Goal: Task Accomplishment & Management: Manage account settings

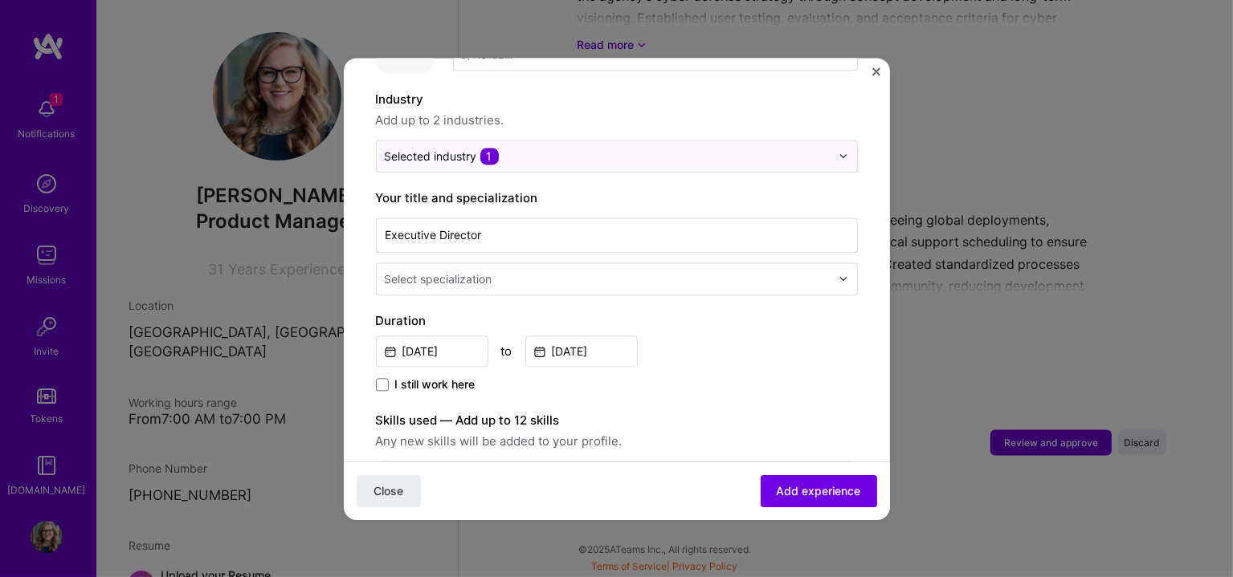
scroll to position [267, 0]
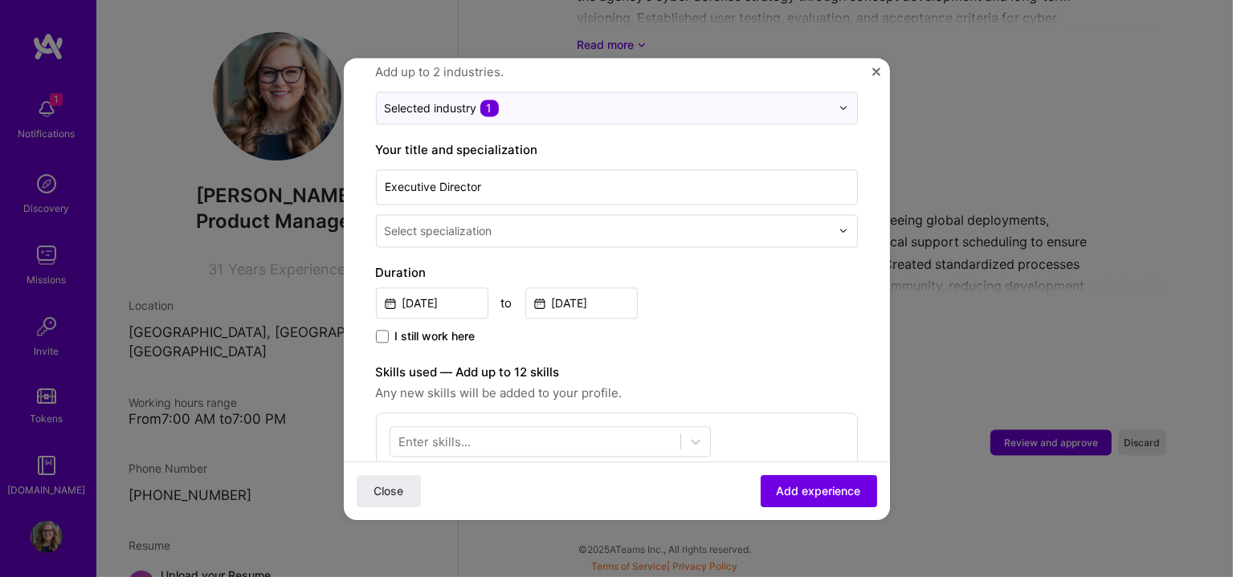
click at [518, 222] on input "text" at bounding box center [609, 230] width 449 height 17
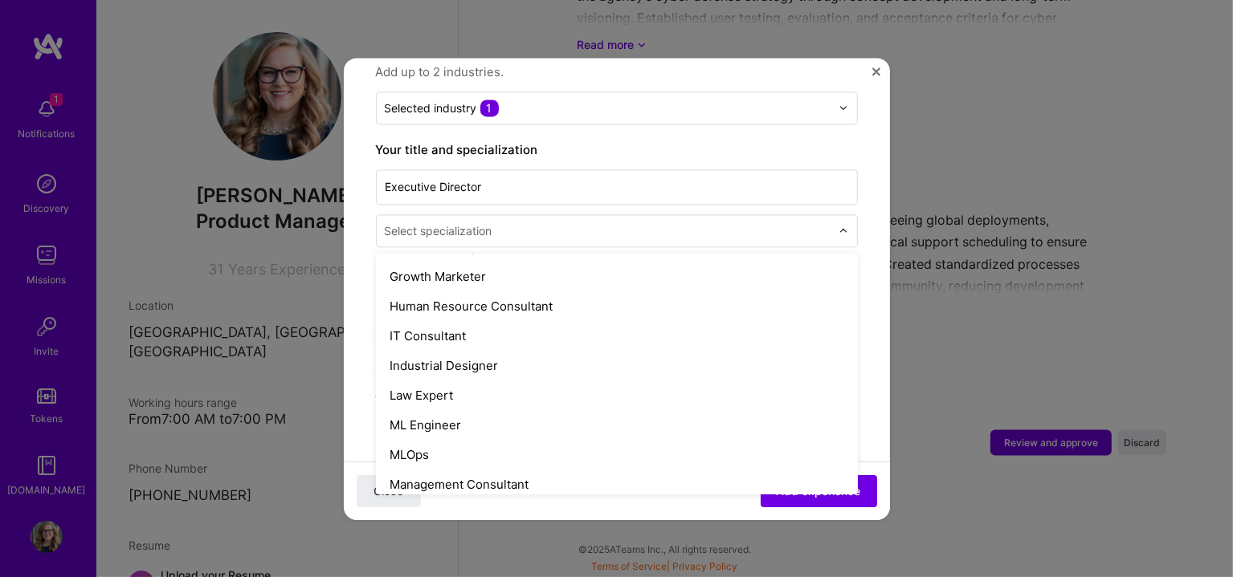
scroll to position [1070, 0]
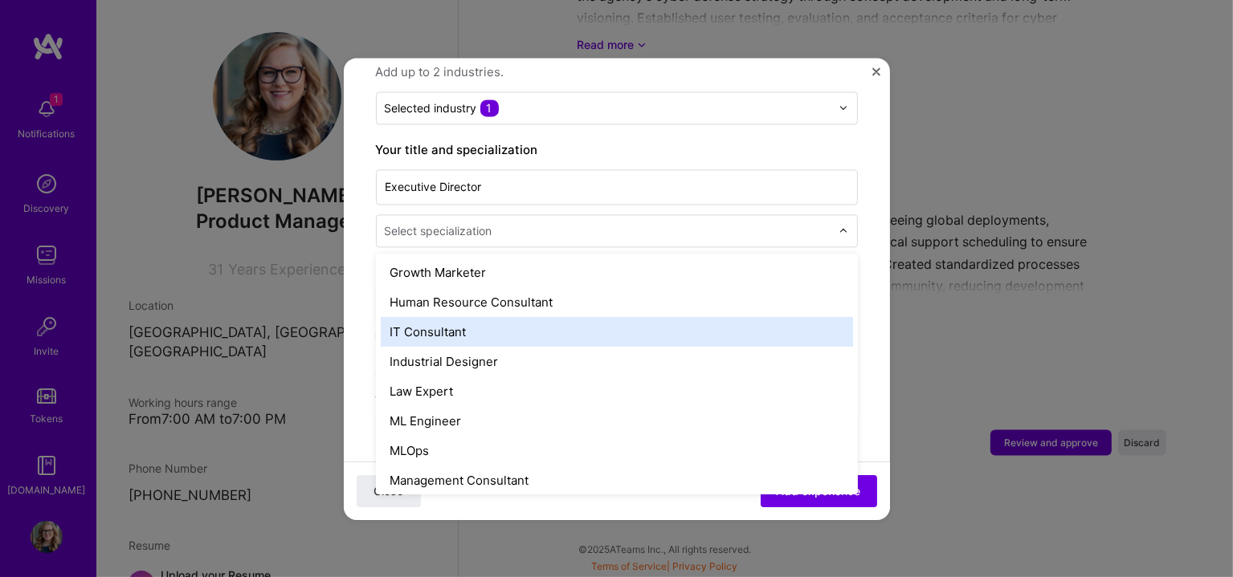
click at [569, 317] on div "IT Consultant" at bounding box center [617, 332] width 472 height 30
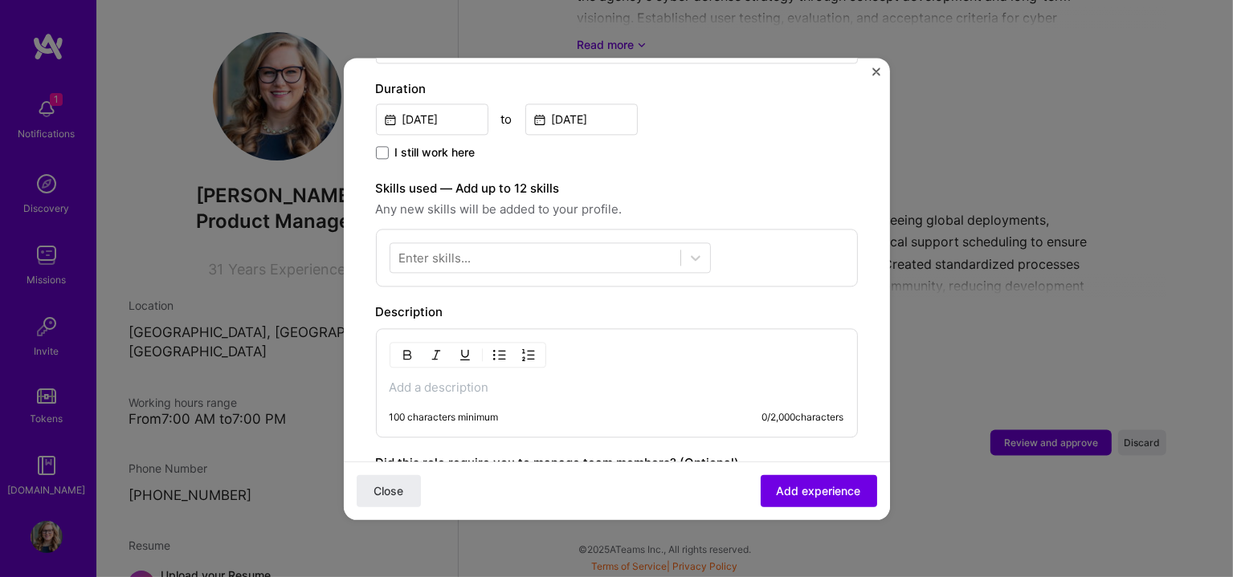
scroll to position [535, 0]
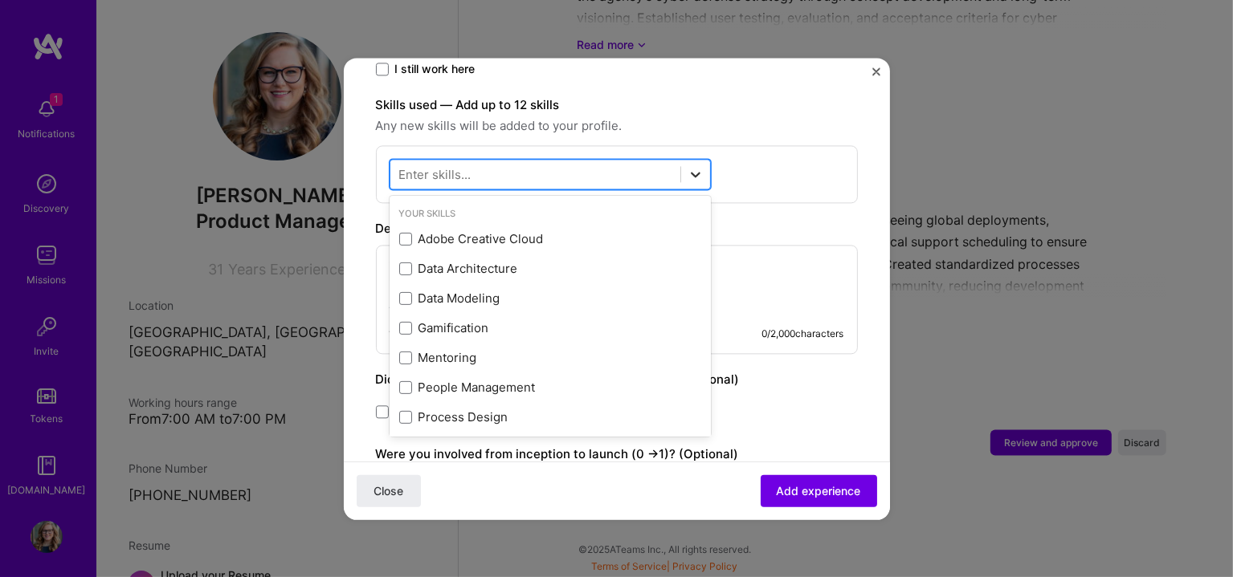
click at [687, 166] on icon at bounding box center [695, 174] width 16 height 16
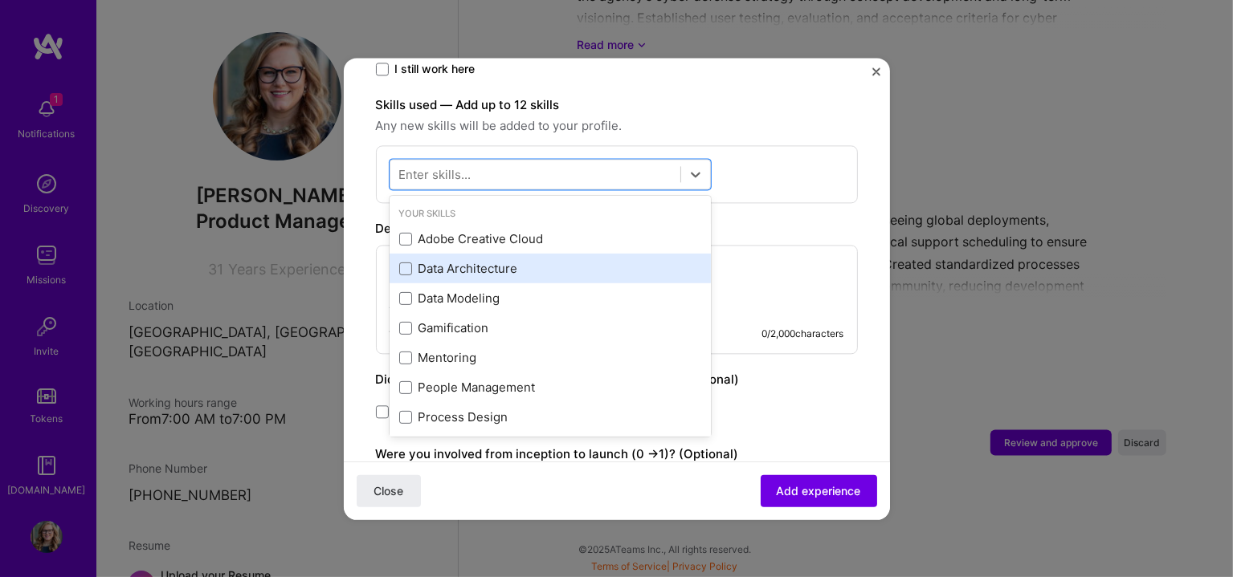
click at [538, 261] on div "Data Architecture" at bounding box center [550, 269] width 302 height 17
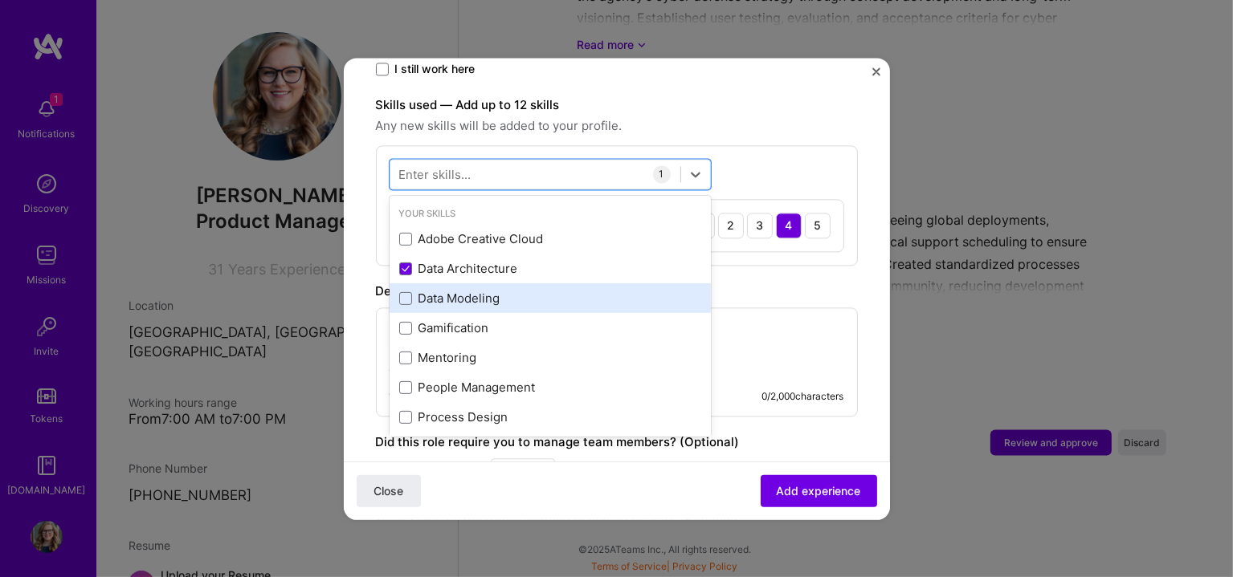
click at [495, 291] on div "Data Modeling" at bounding box center [550, 299] width 302 height 17
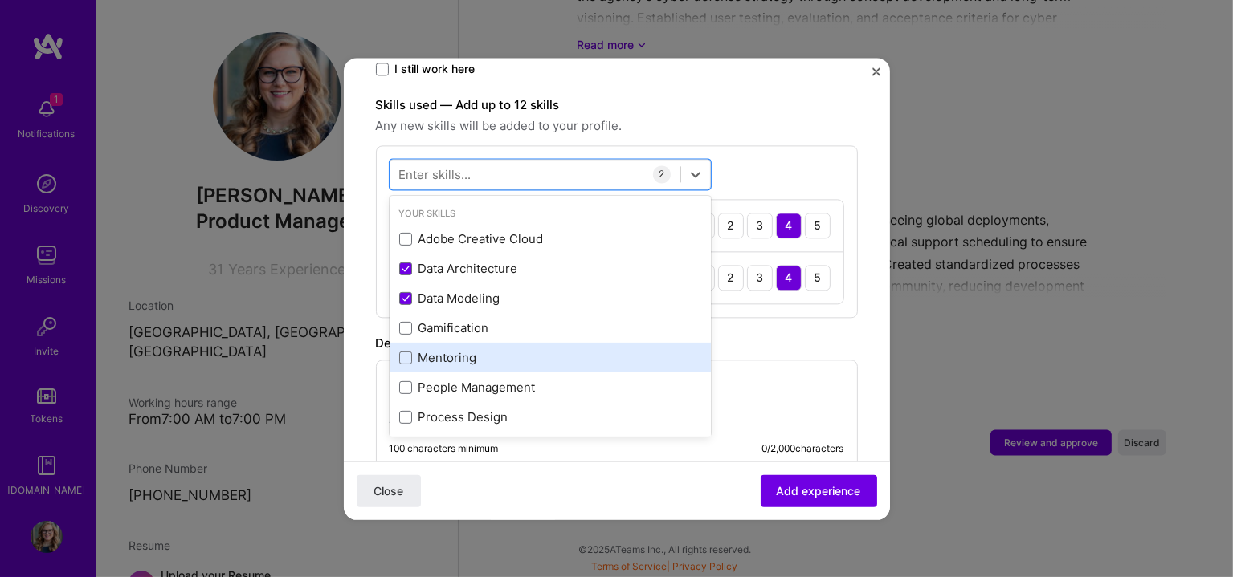
click at [480, 350] on div "Mentoring" at bounding box center [550, 358] width 302 height 17
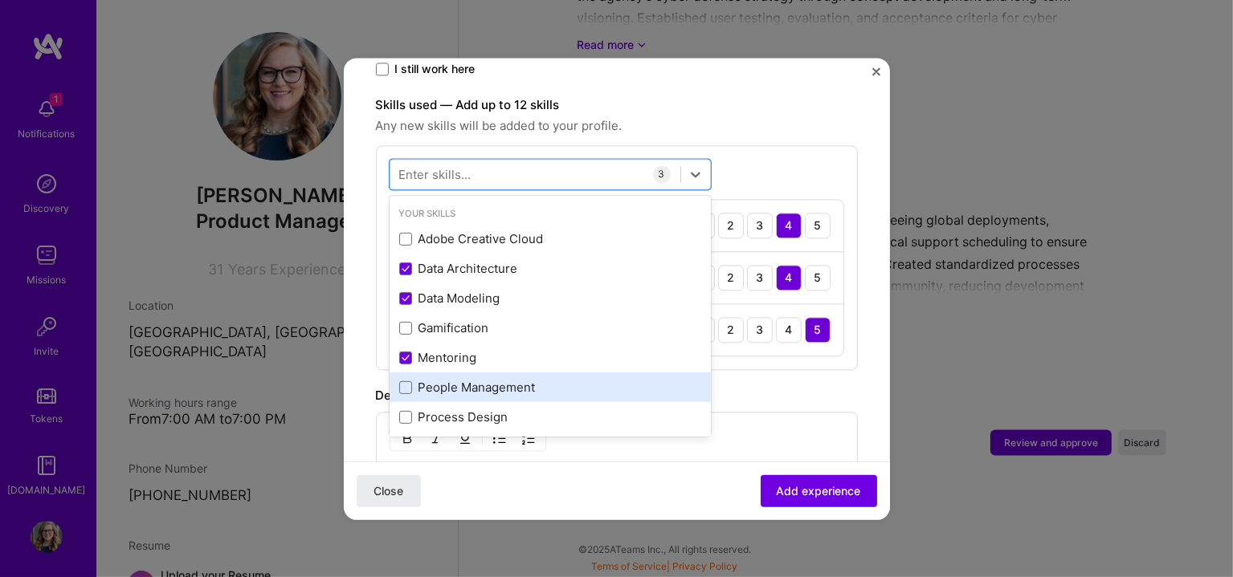
click at [485, 380] on div "People Management" at bounding box center [550, 388] width 302 height 17
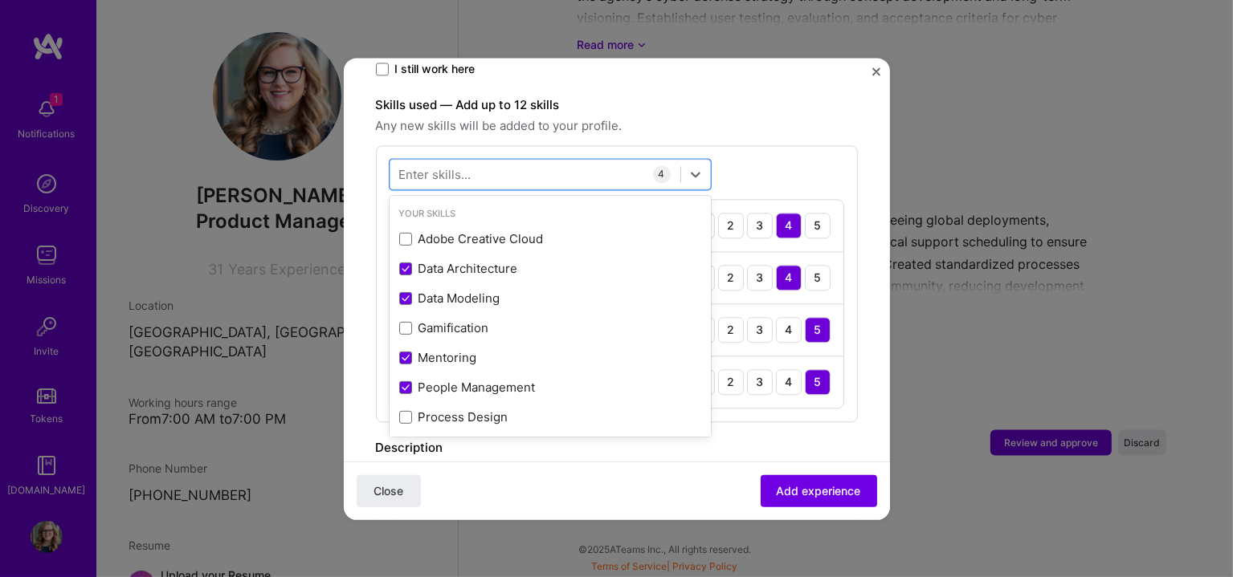
scroll to position [133, 0]
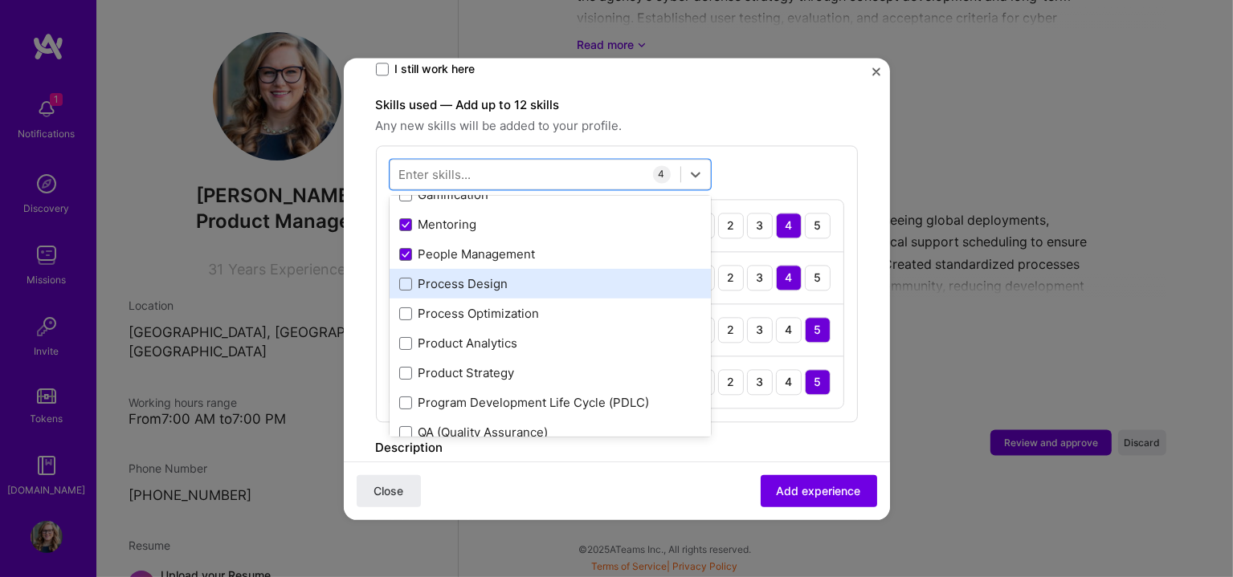
click at [488, 276] on div "Process Design" at bounding box center [550, 284] width 302 height 17
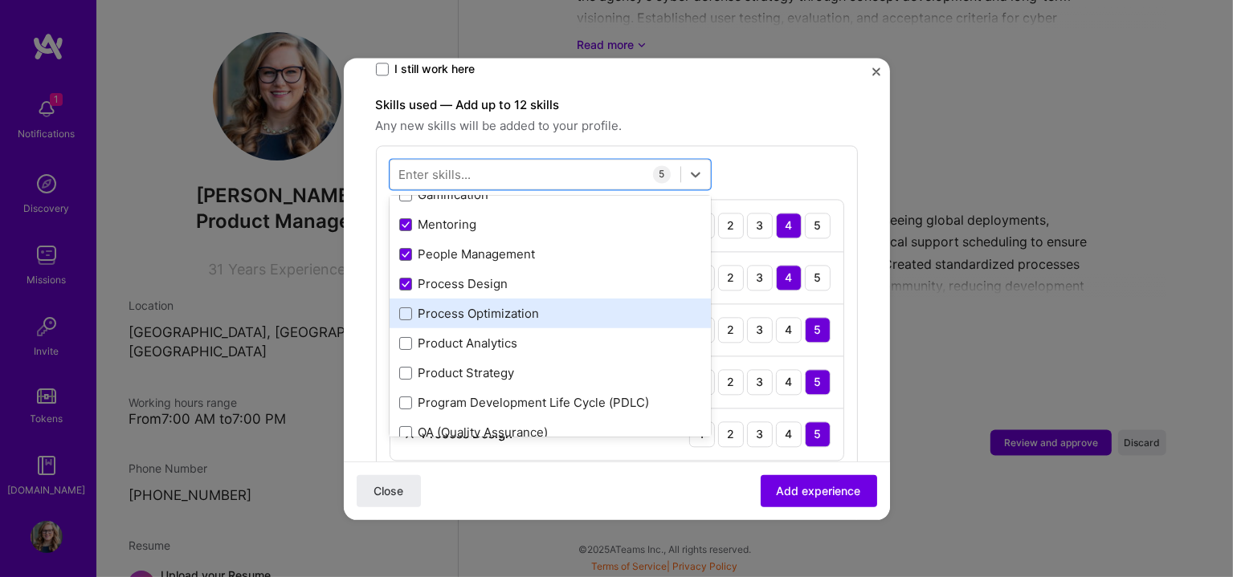
click at [487, 306] on div "Process Optimization" at bounding box center [550, 314] width 302 height 17
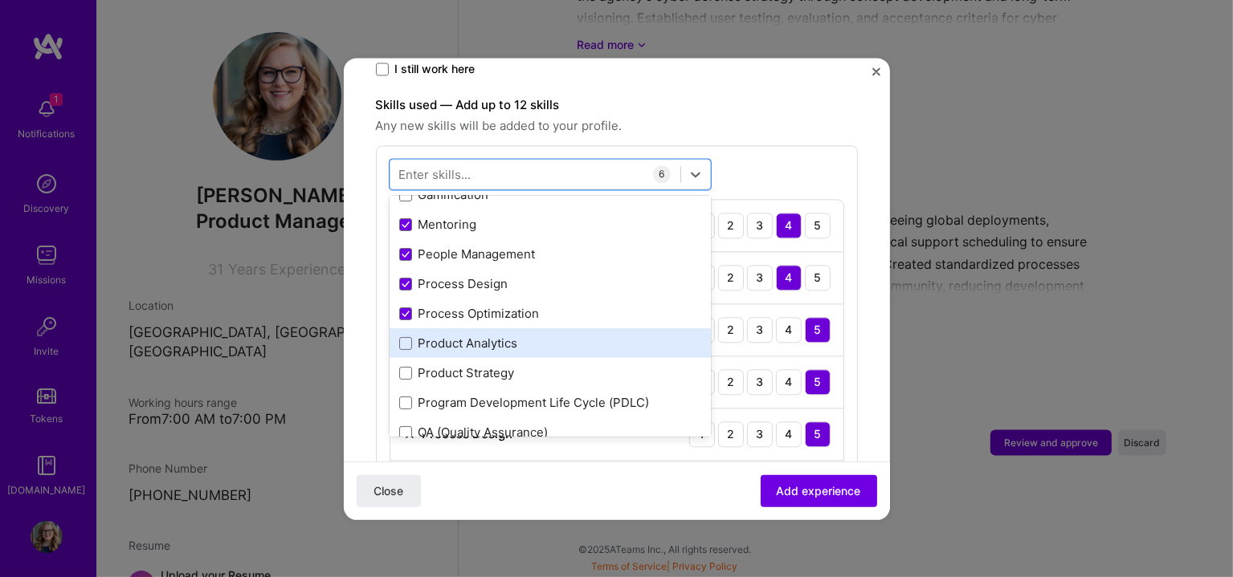
click at [483, 336] on div "Product Analytics" at bounding box center [550, 344] width 302 height 17
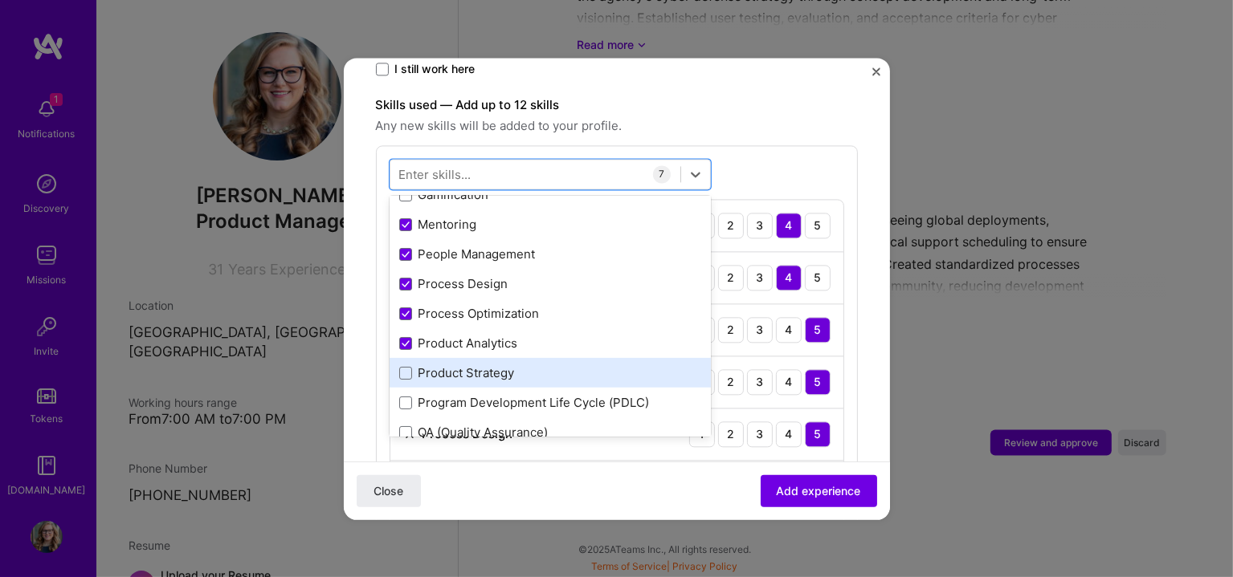
click at [479, 365] on div "Product Strategy" at bounding box center [550, 373] width 302 height 17
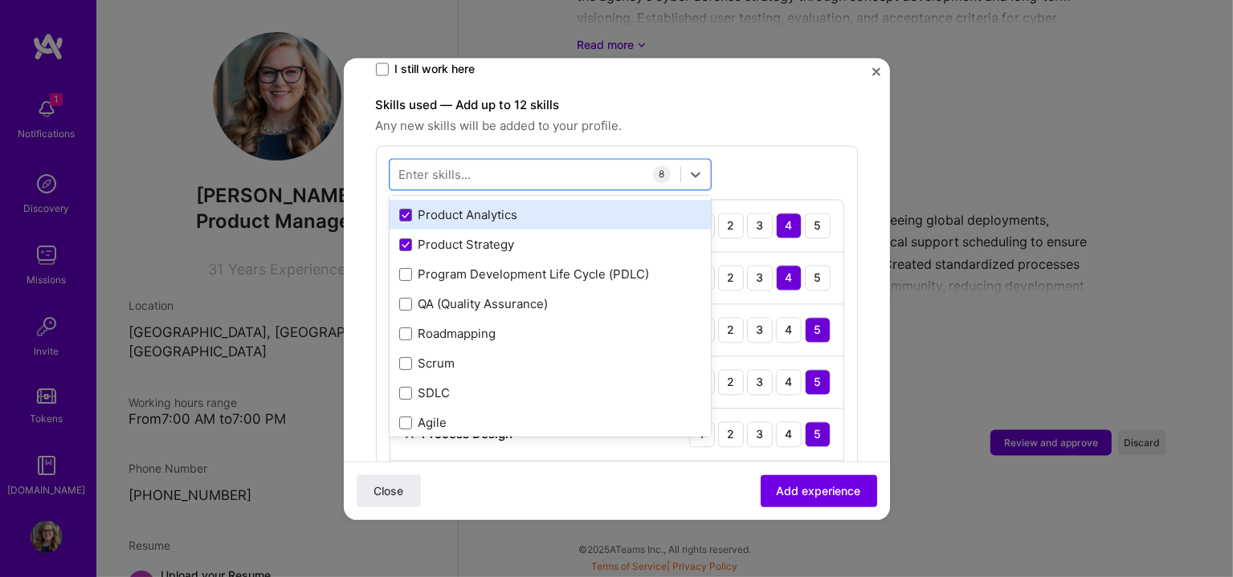
scroll to position [267, 0]
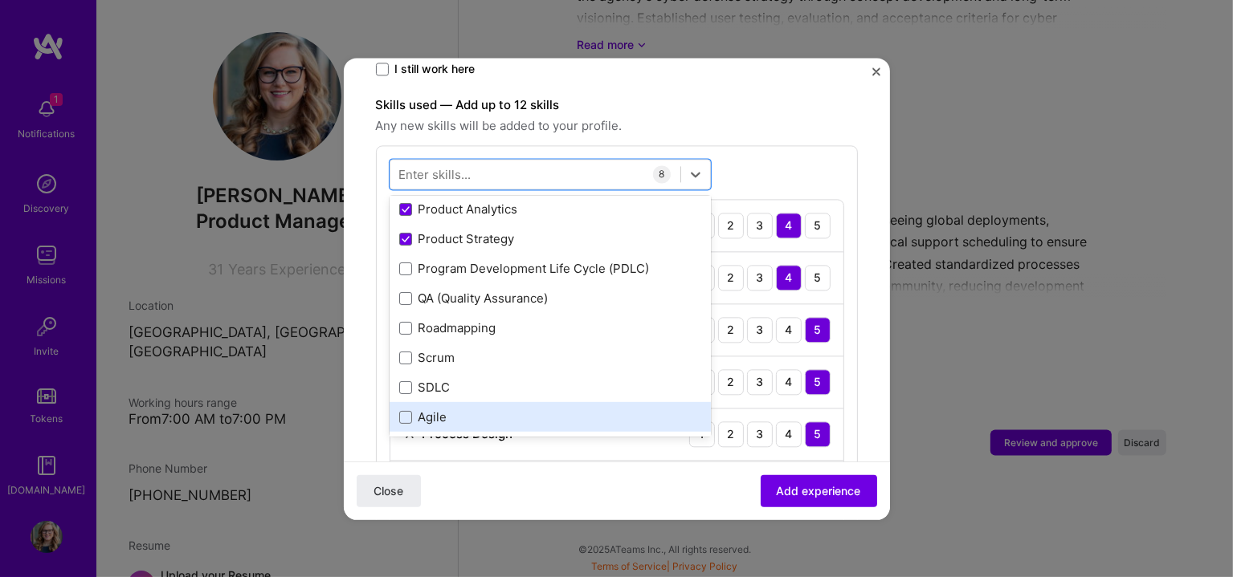
click at [440, 410] on div "Agile" at bounding box center [550, 418] width 302 height 17
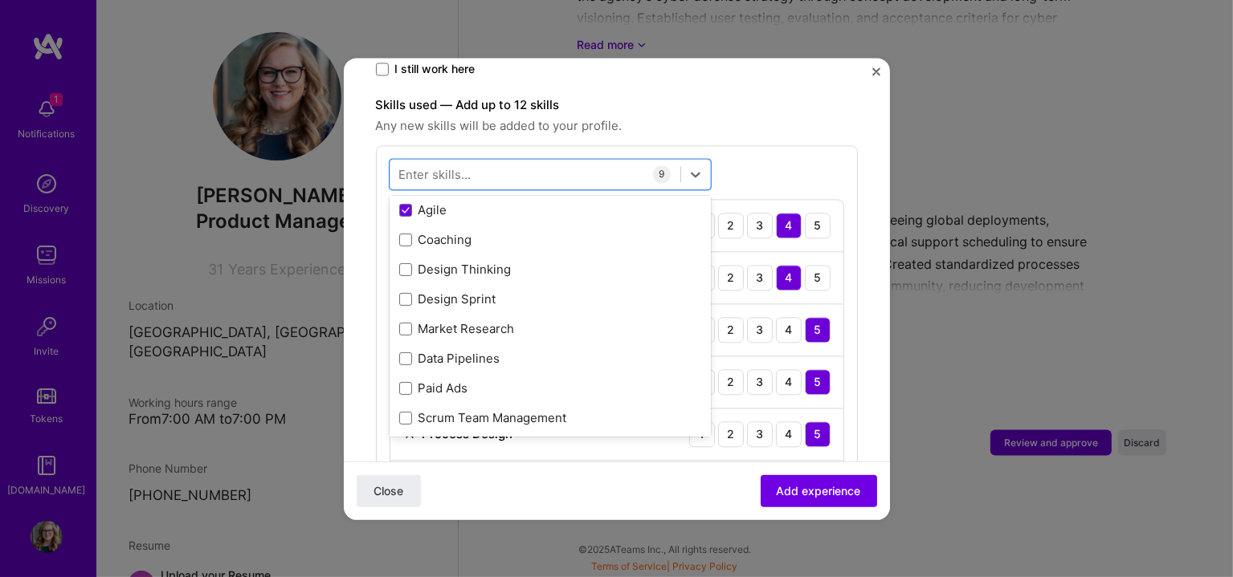
scroll to position [535, 0]
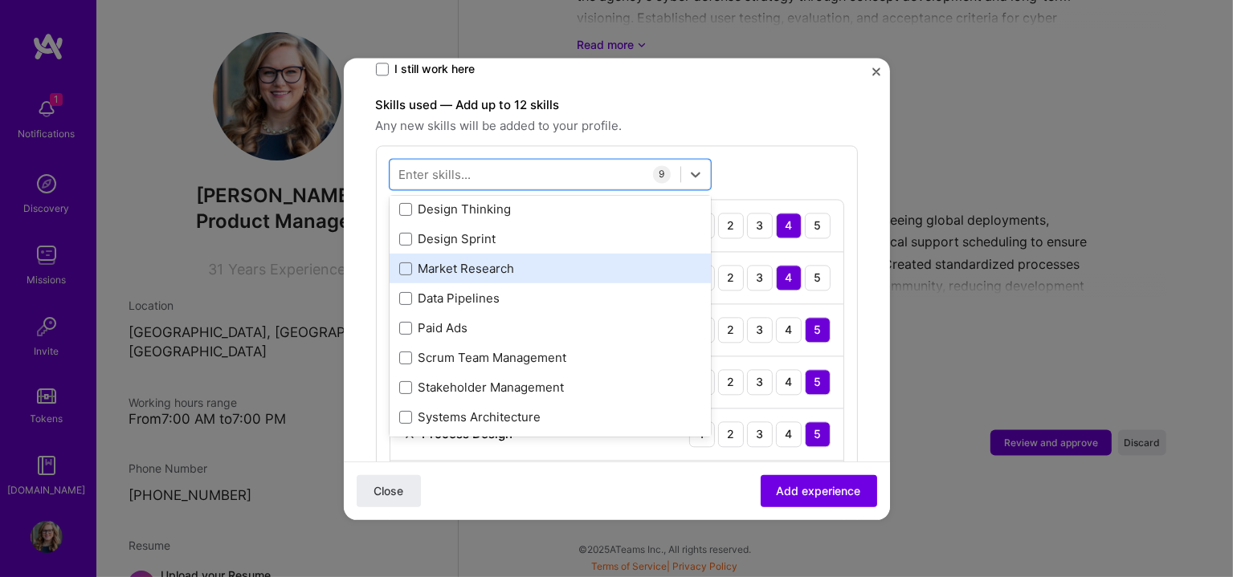
click at [430, 261] on div "Market Research" at bounding box center [550, 269] width 302 height 17
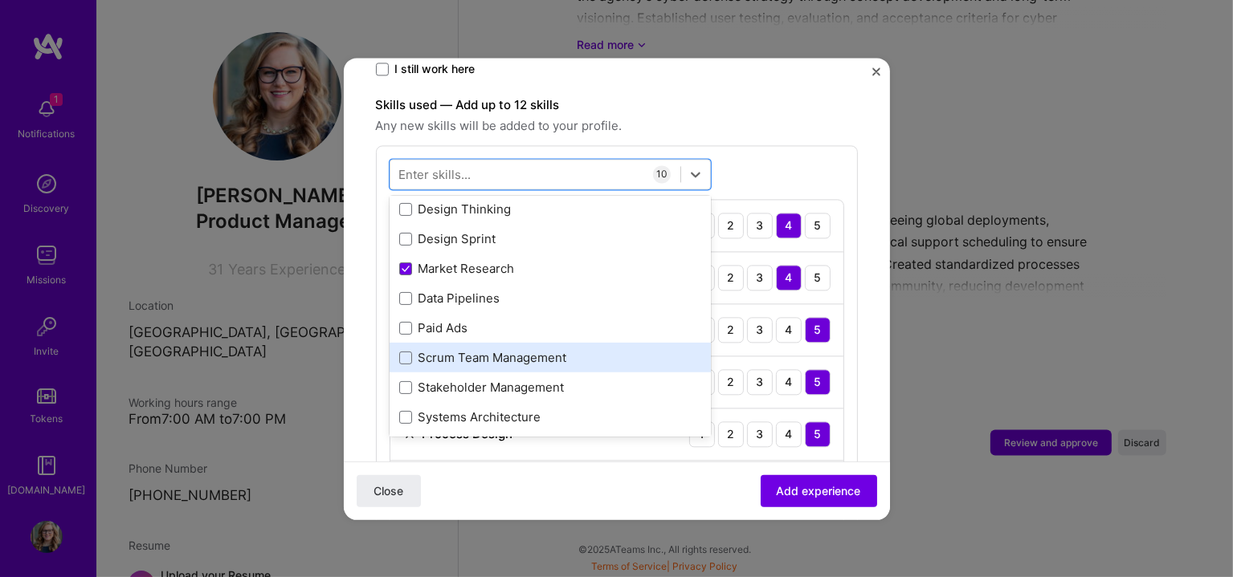
click at [424, 349] on div "Scrum Team Management" at bounding box center [549, 359] width 321 height 30
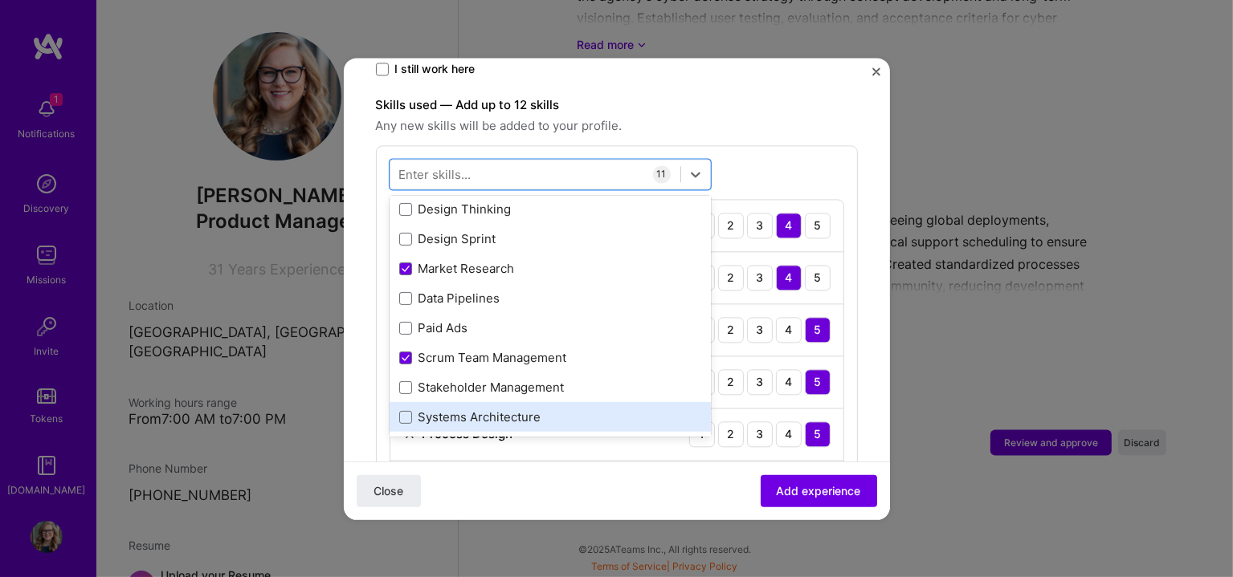
click at [422, 410] on div "Systems Architecture" at bounding box center [550, 418] width 302 height 17
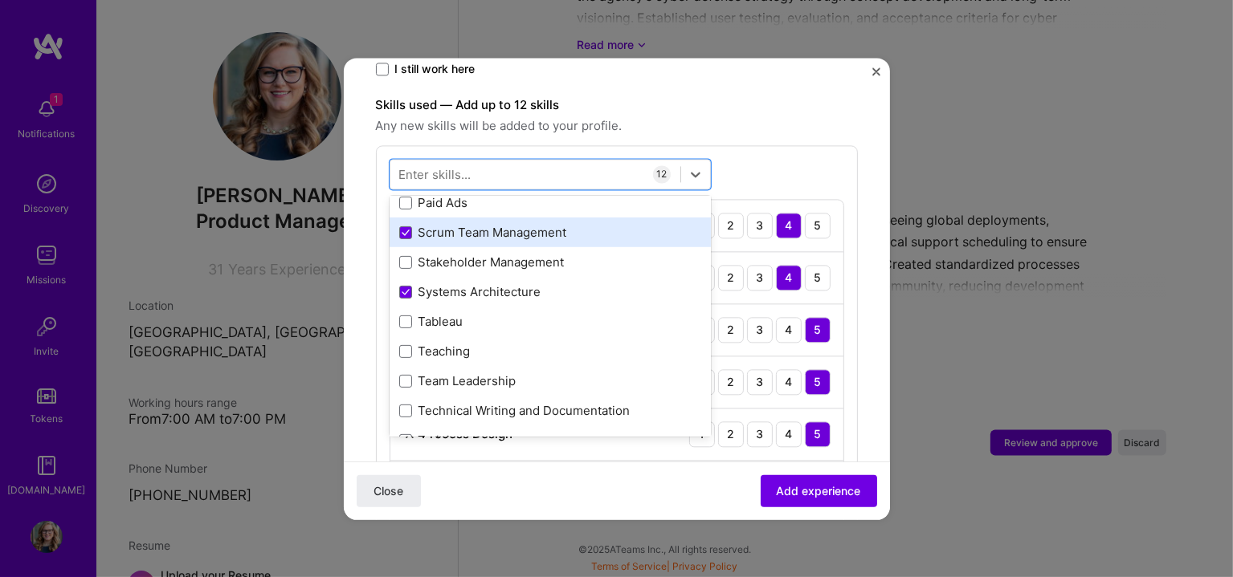
scroll to position [669, 0]
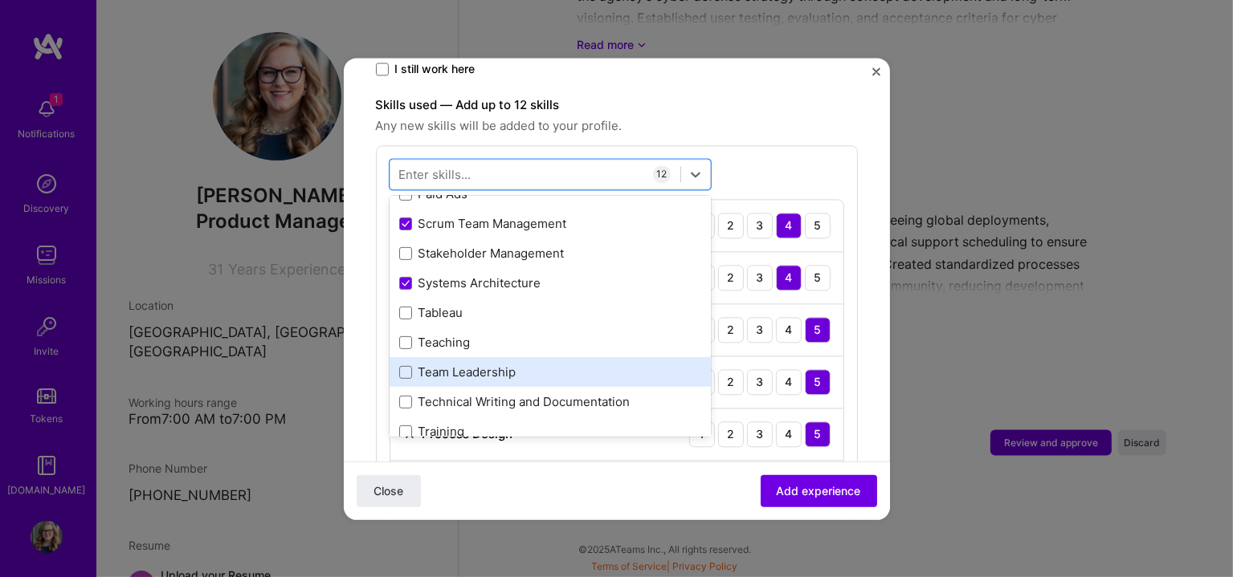
click at [432, 365] on div "Team Leadership" at bounding box center [550, 373] width 302 height 17
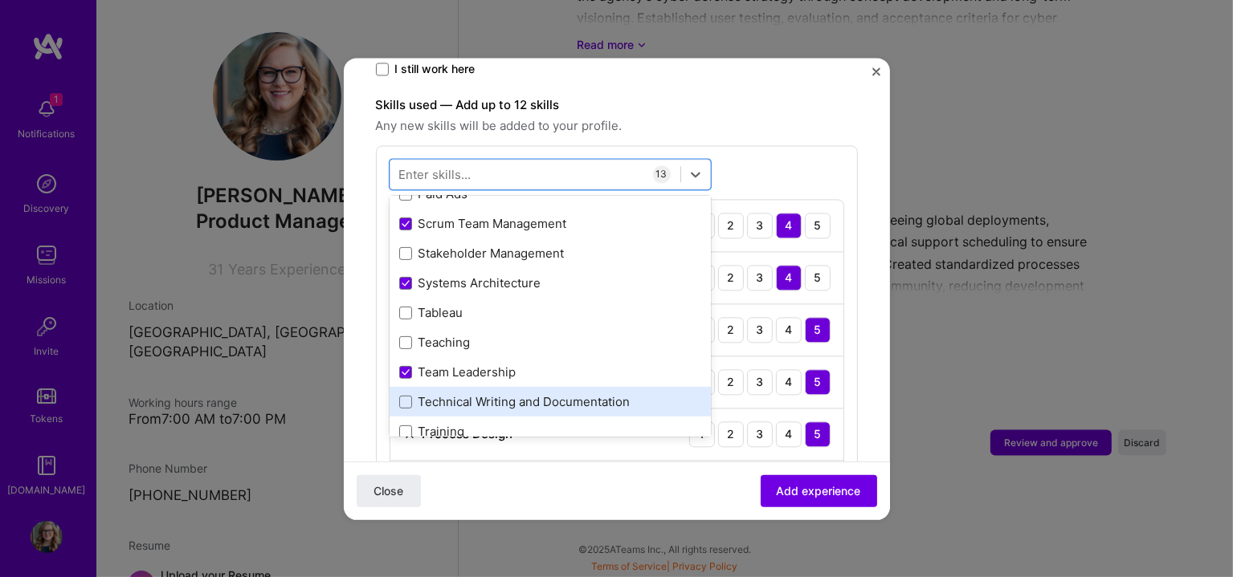
click at [430, 388] on div "Technical Writing and Documentation" at bounding box center [549, 403] width 321 height 30
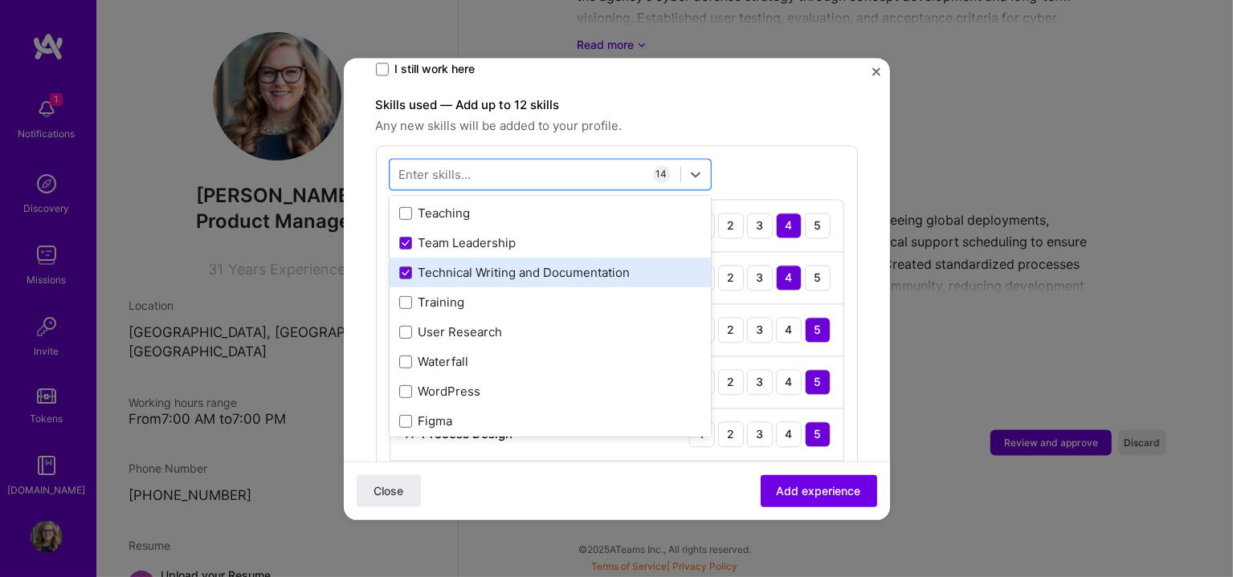
scroll to position [803, 0]
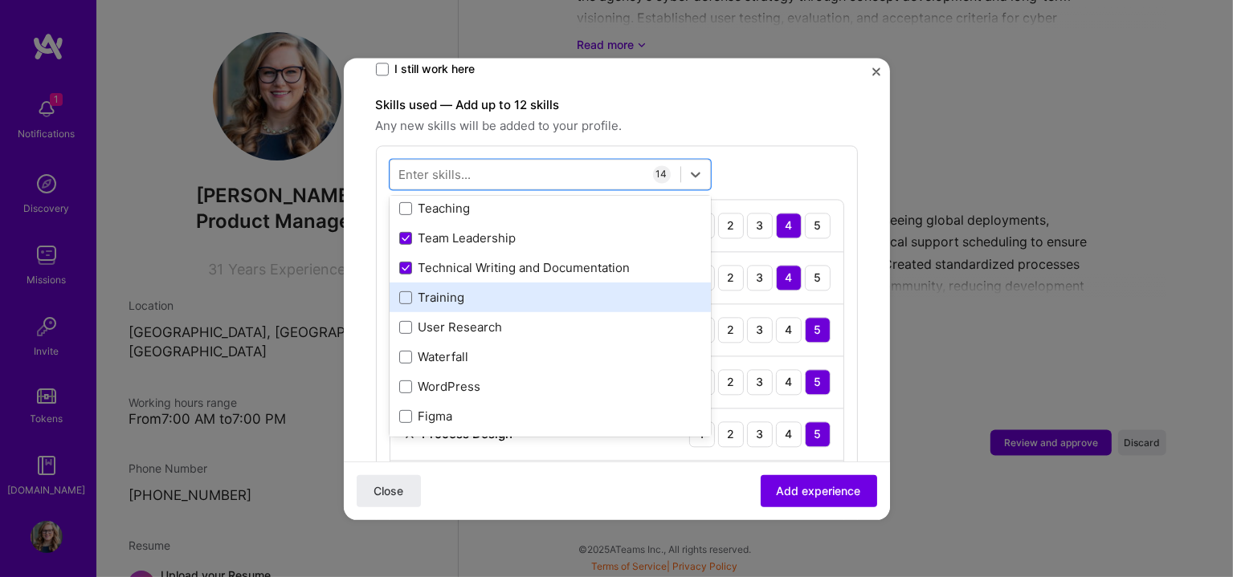
click at [434, 290] on div "Training" at bounding box center [550, 298] width 302 height 17
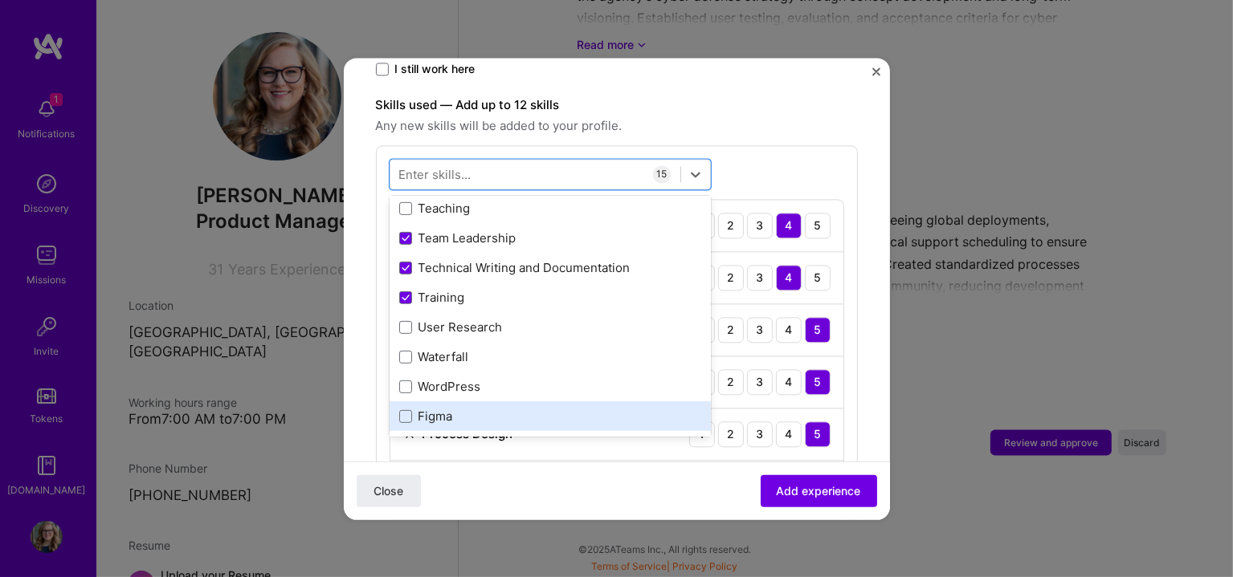
scroll to position [936, 0]
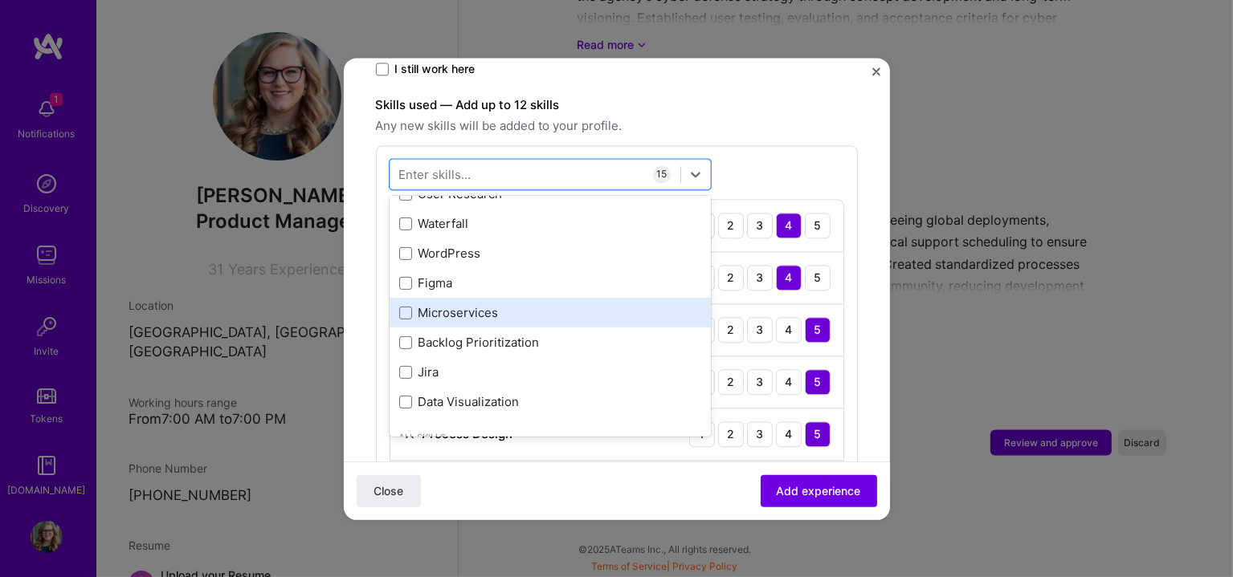
click at [444, 305] on div "Microservices" at bounding box center [550, 313] width 302 height 17
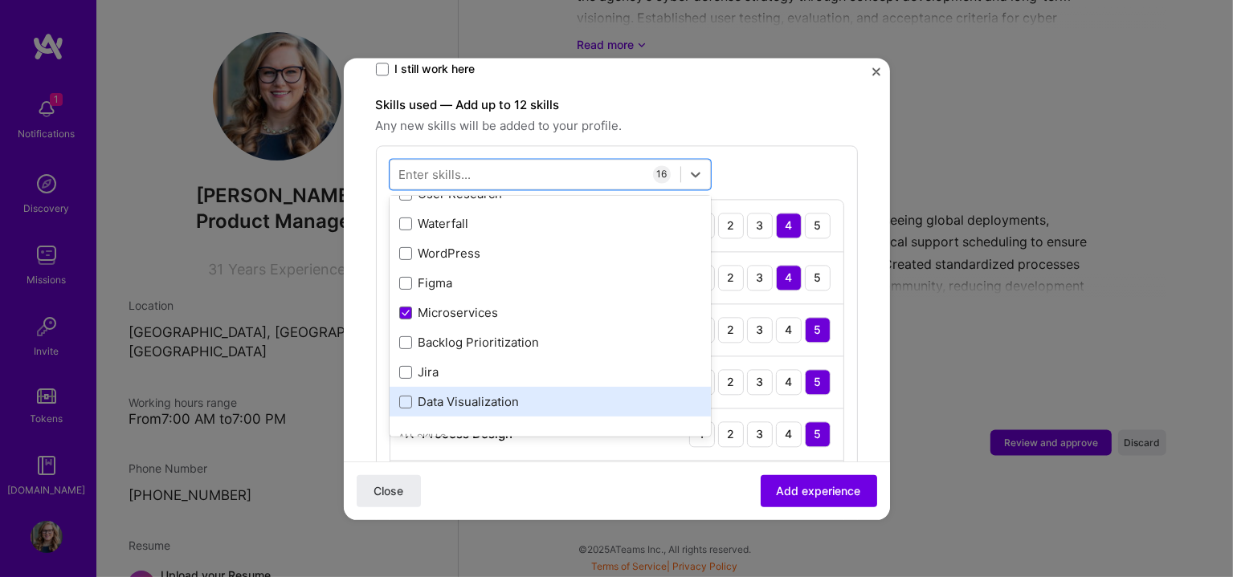
click at [452, 394] on div "Data Visualization" at bounding box center [550, 402] width 302 height 17
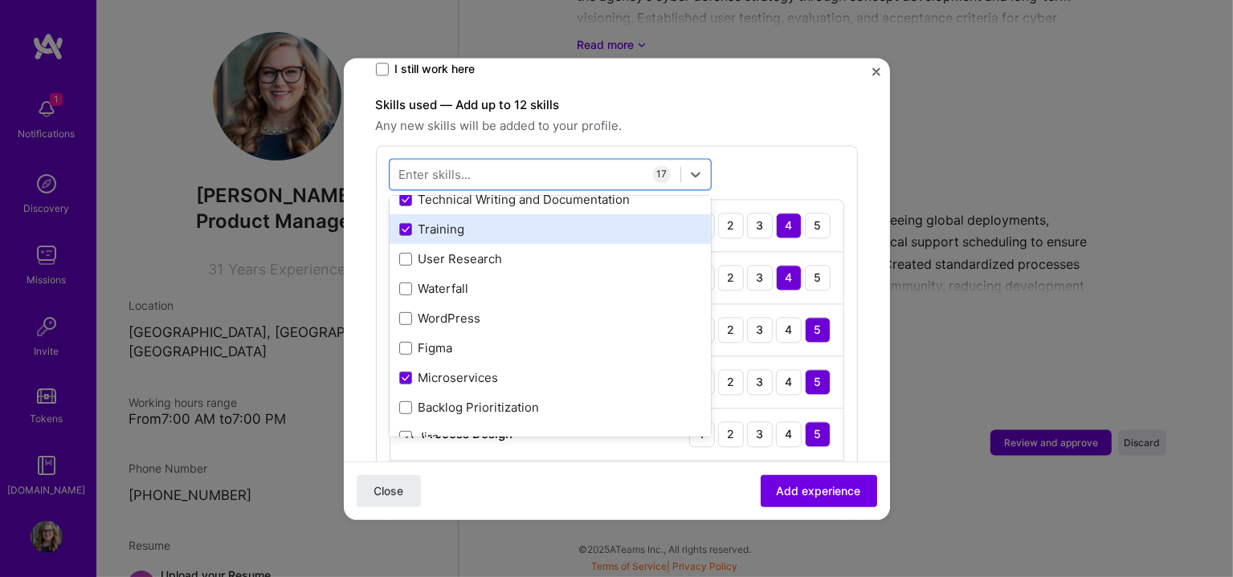
scroll to position [803, 0]
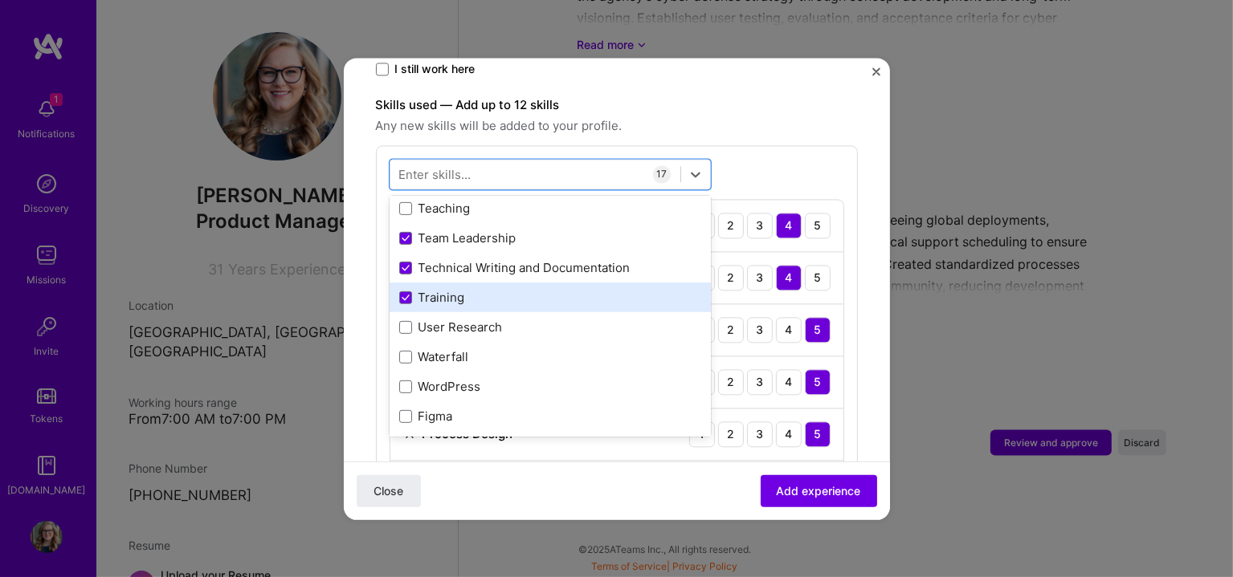
click at [458, 290] on div "Training" at bounding box center [550, 298] width 302 height 17
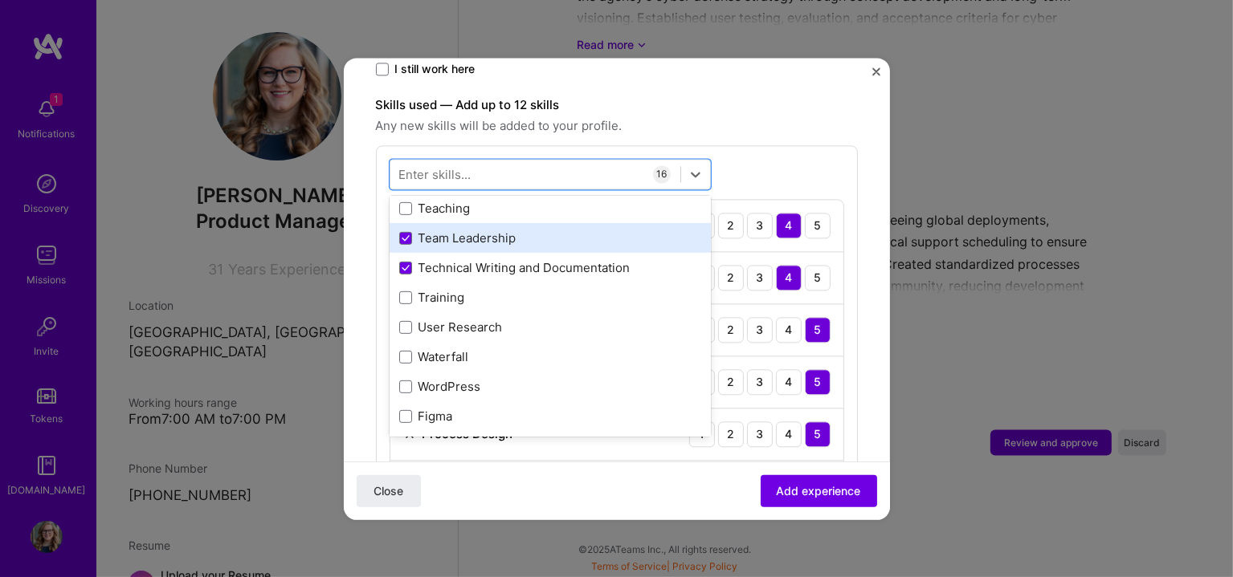
drag, startPoint x: 453, startPoint y: 220, endPoint x: 466, endPoint y: 251, distance: 33.1
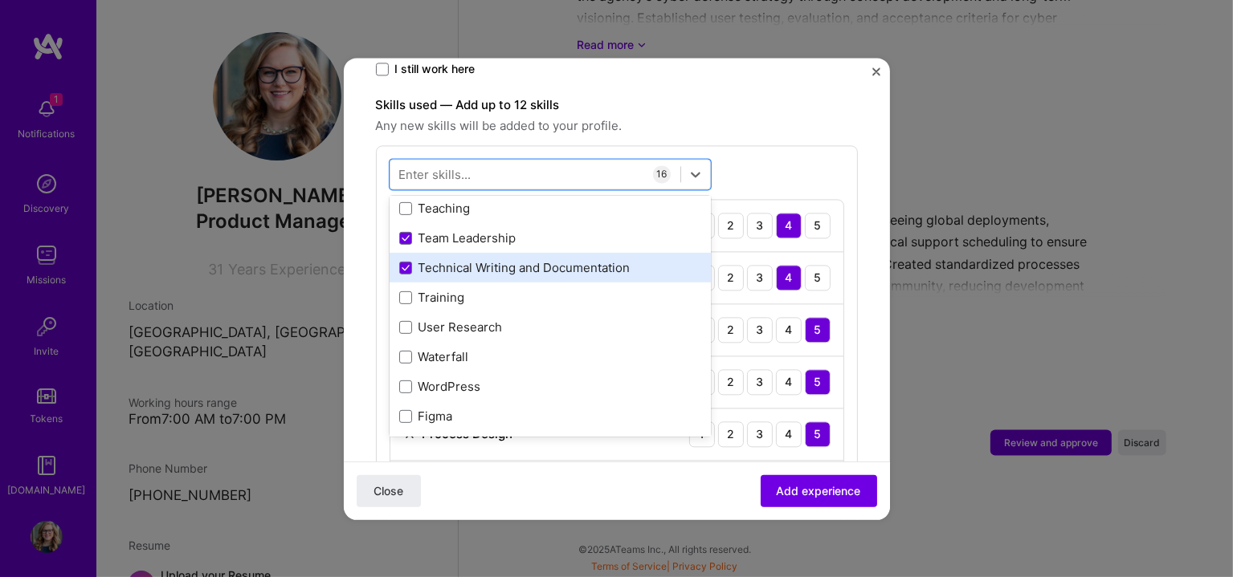
click at [453, 230] on div "Team Leadership" at bounding box center [550, 238] width 302 height 17
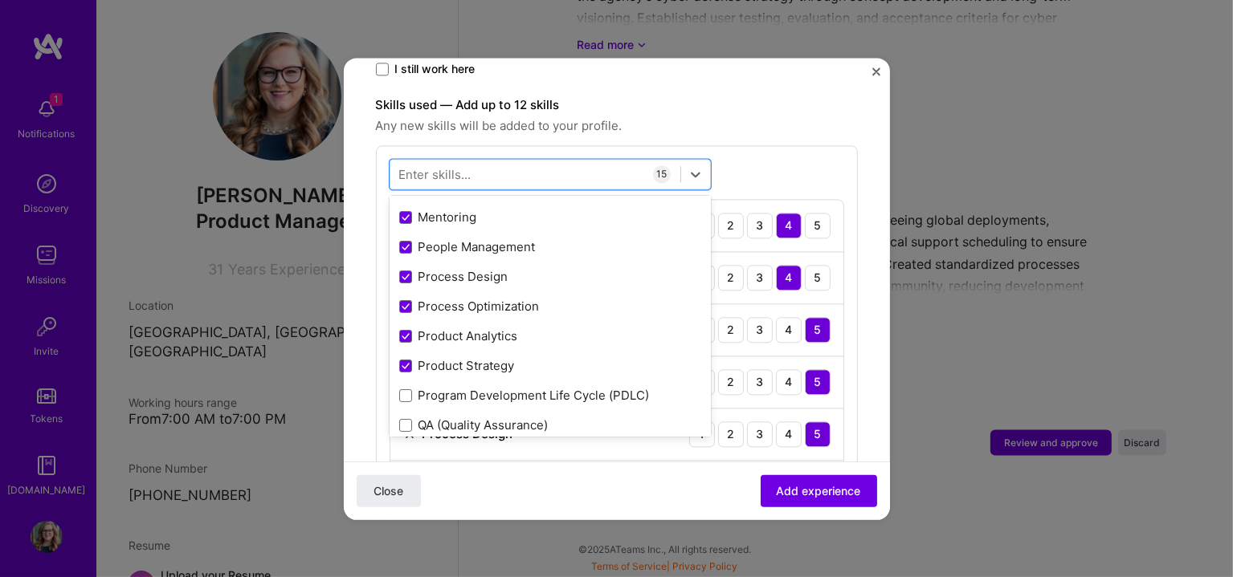
scroll to position [133, 0]
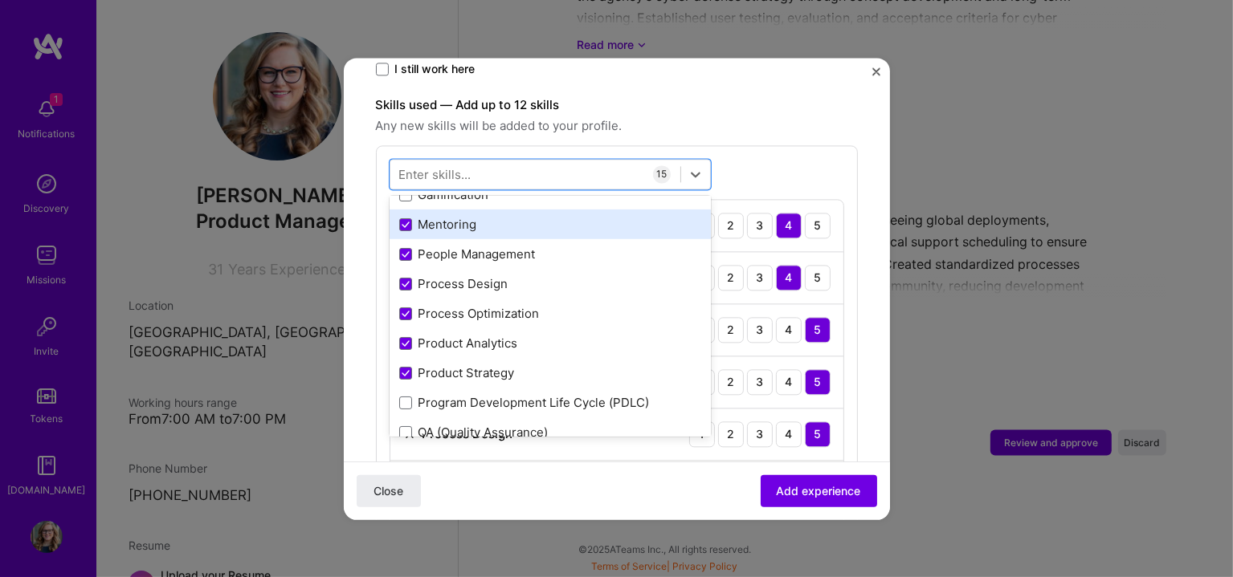
click at [450, 217] on div "Mentoring" at bounding box center [550, 225] width 302 height 17
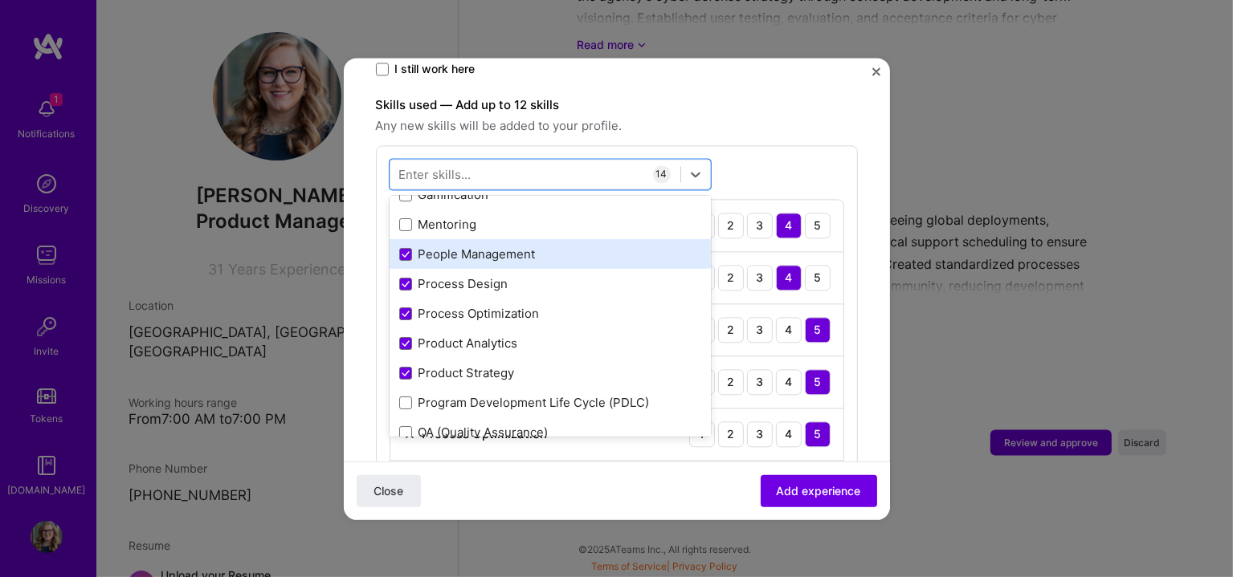
click at [455, 247] on div "People Management" at bounding box center [550, 255] width 302 height 17
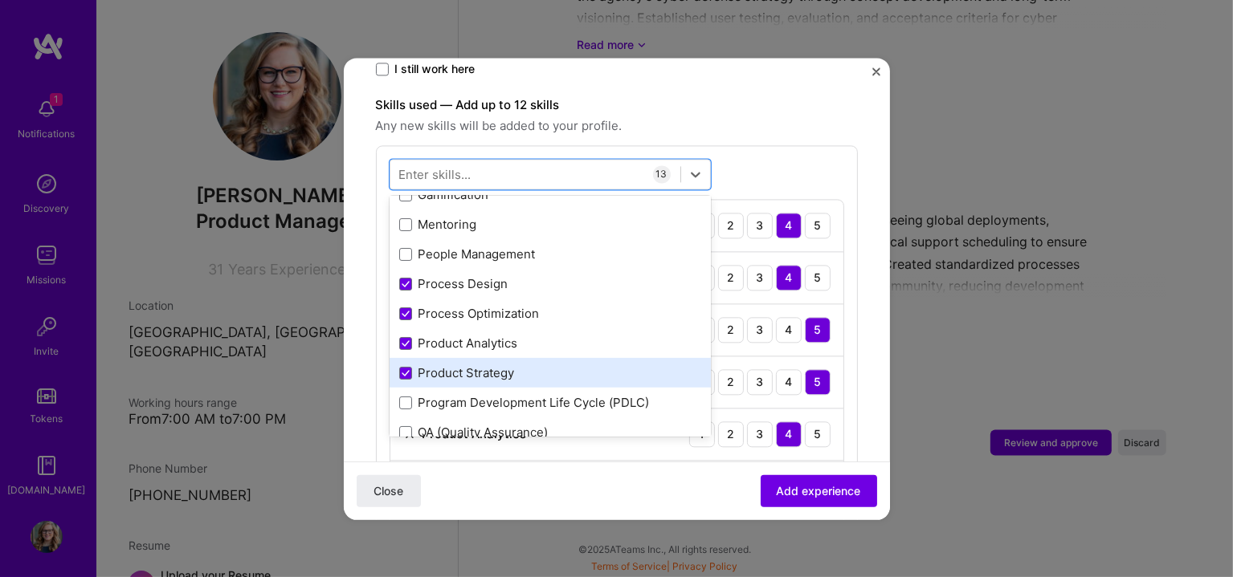
scroll to position [0, 0]
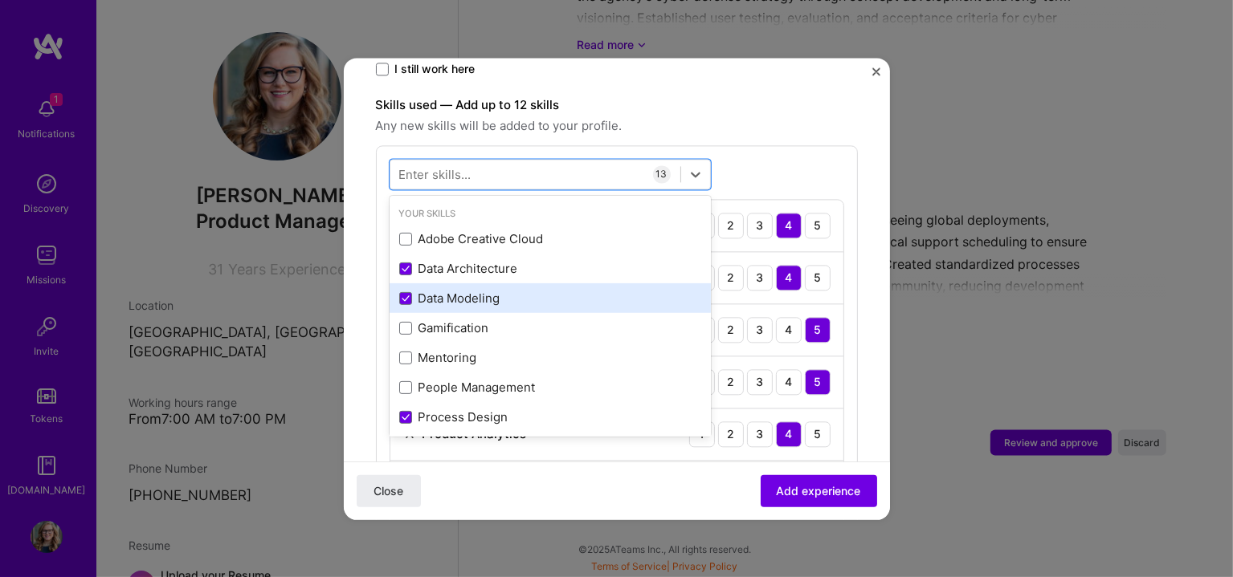
click at [470, 291] on div "Data Modeling" at bounding box center [550, 299] width 302 height 17
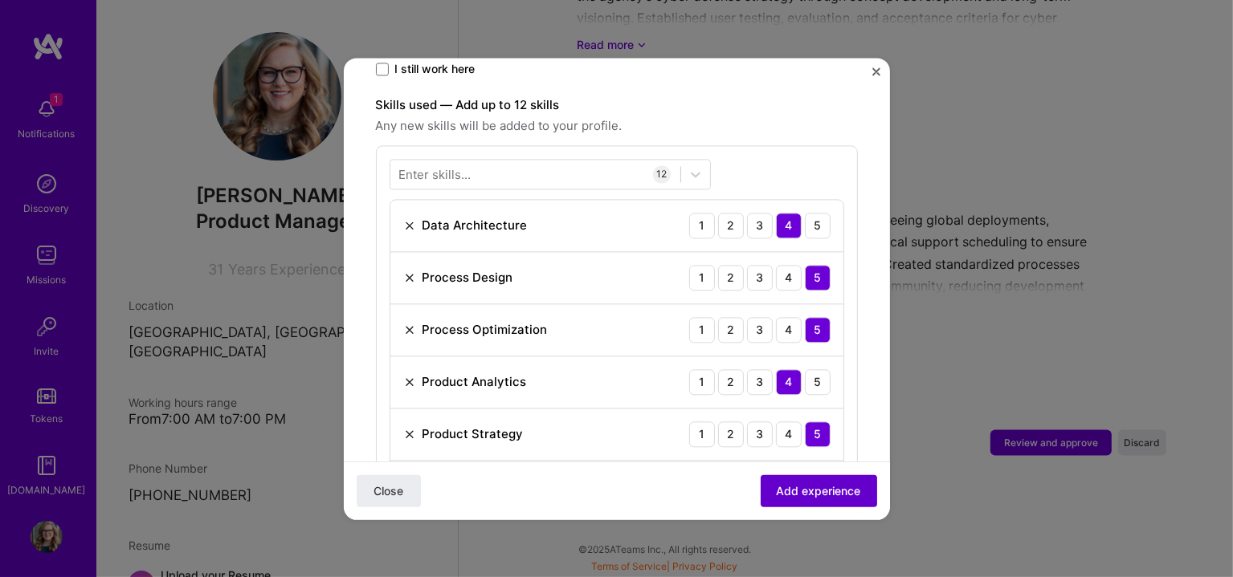
click at [795, 491] on span "Add experience" at bounding box center [819, 491] width 84 height 16
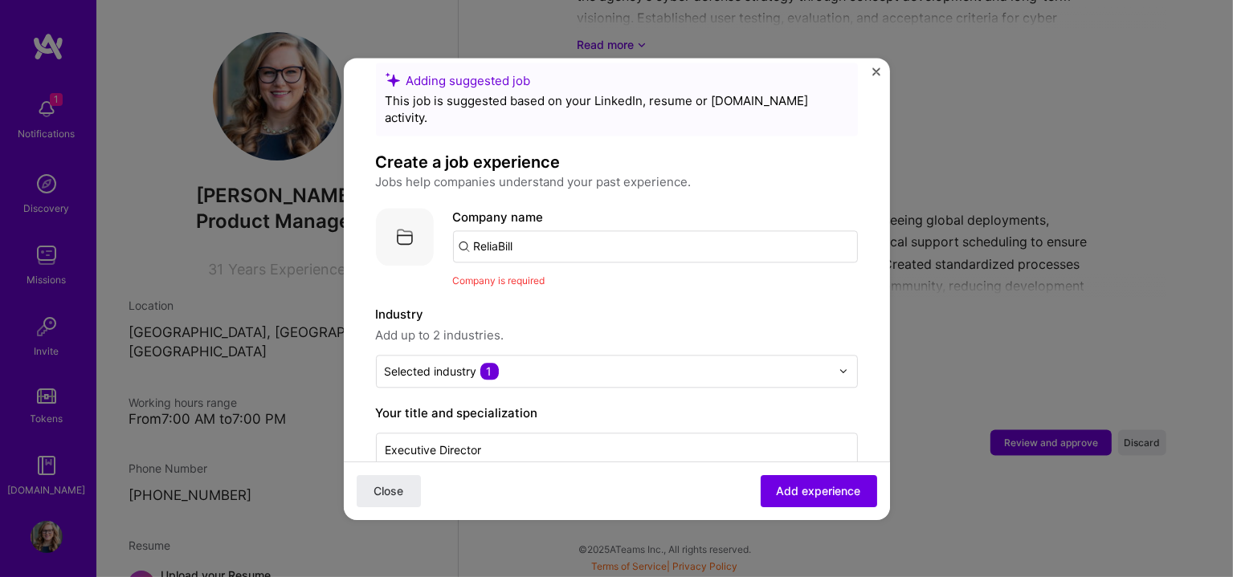
scroll to position [26, 0]
click at [569, 231] on input "ReliaBill" at bounding box center [655, 247] width 405 height 32
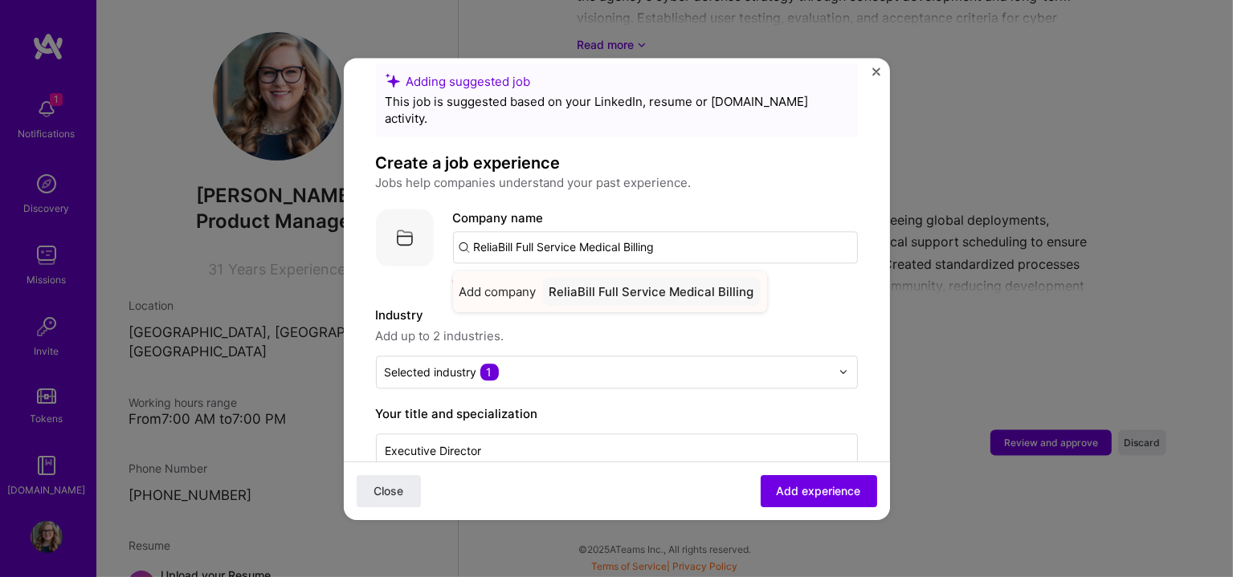
type input "ReliaBill Full Service Medical Billing"
click at [701, 278] on div "ReliaBill Full Service Medical Billing" at bounding box center [652, 292] width 218 height 28
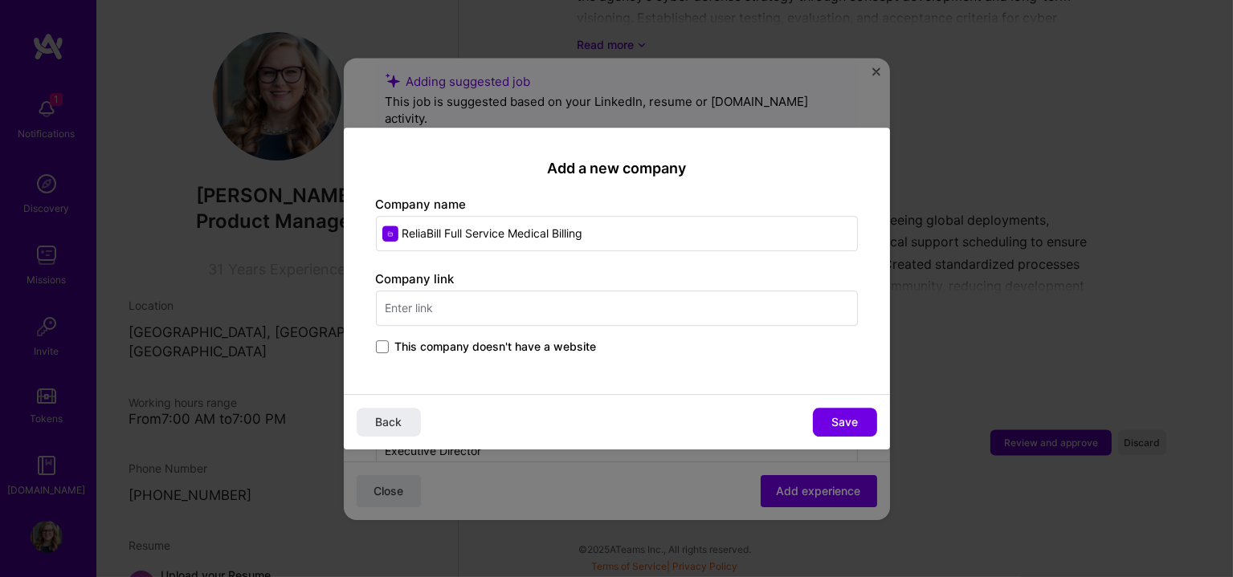
click at [543, 301] on input "text" at bounding box center [617, 308] width 482 height 35
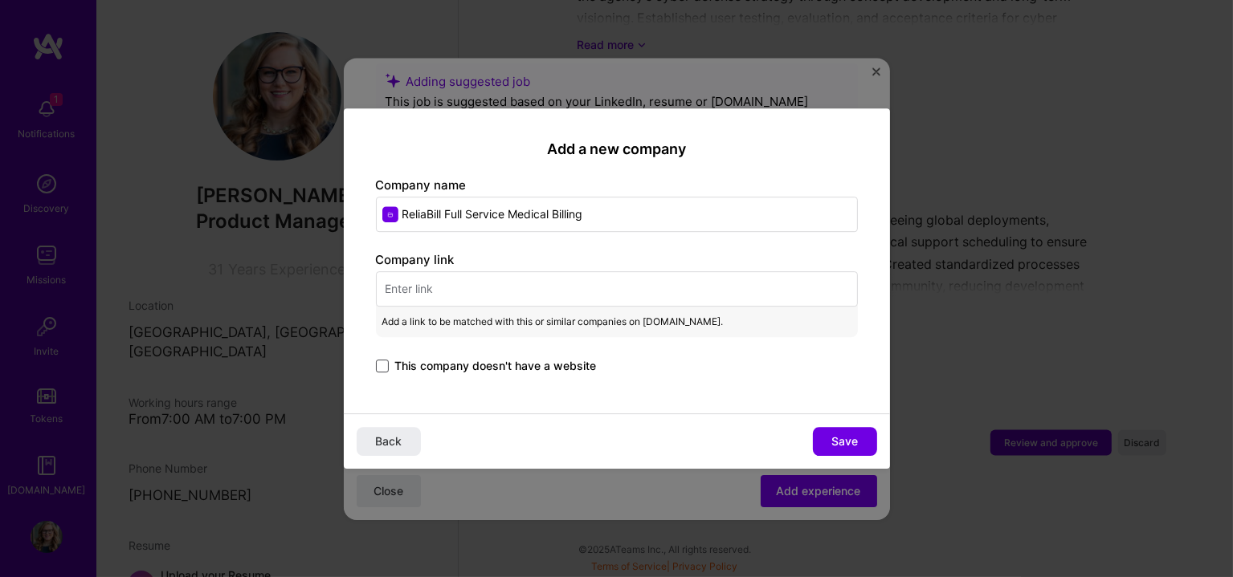
click at [384, 369] on span at bounding box center [382, 366] width 13 height 13
click at [0, 0] on input "This company doesn't have a website" at bounding box center [0, 0] width 0 height 0
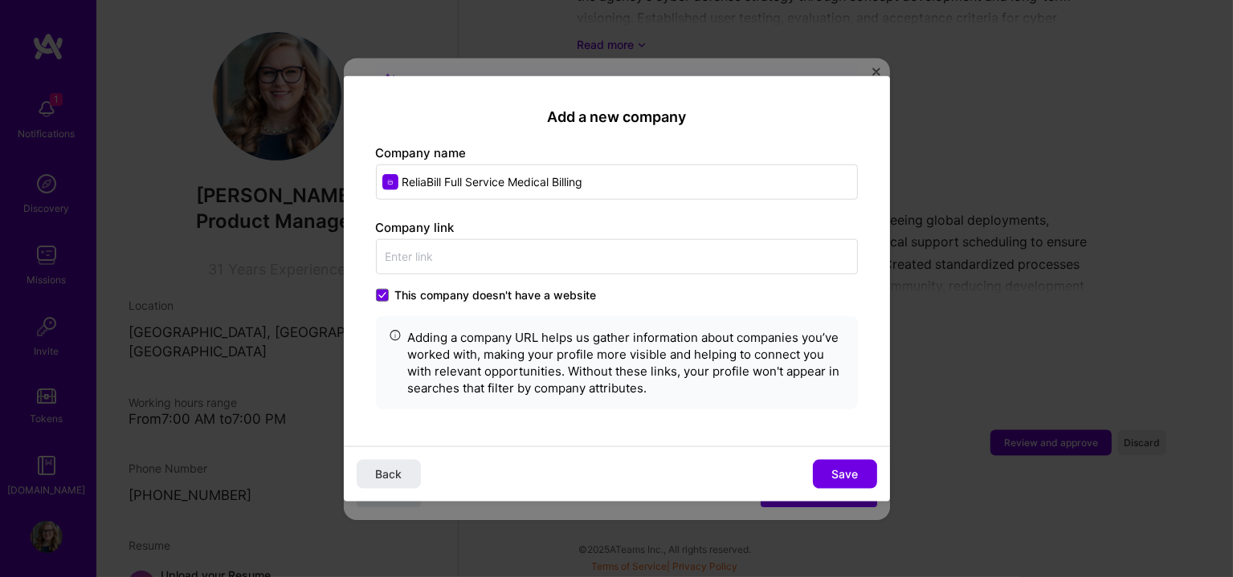
click at [823, 459] on div "Back Save" at bounding box center [617, 473] width 546 height 55
drag, startPoint x: 836, startPoint y: 475, endPoint x: 791, endPoint y: 450, distance: 51.8
click at [836, 475] on span "Save" at bounding box center [844, 475] width 26 height 16
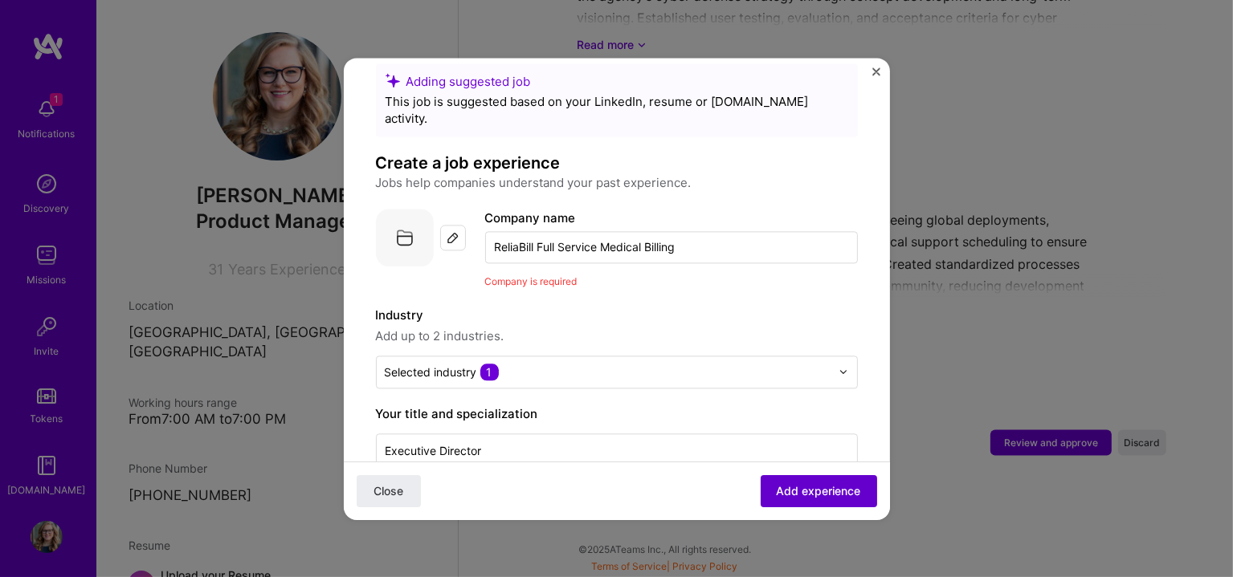
click at [777, 493] on span "Add experience" at bounding box center [819, 491] width 84 height 16
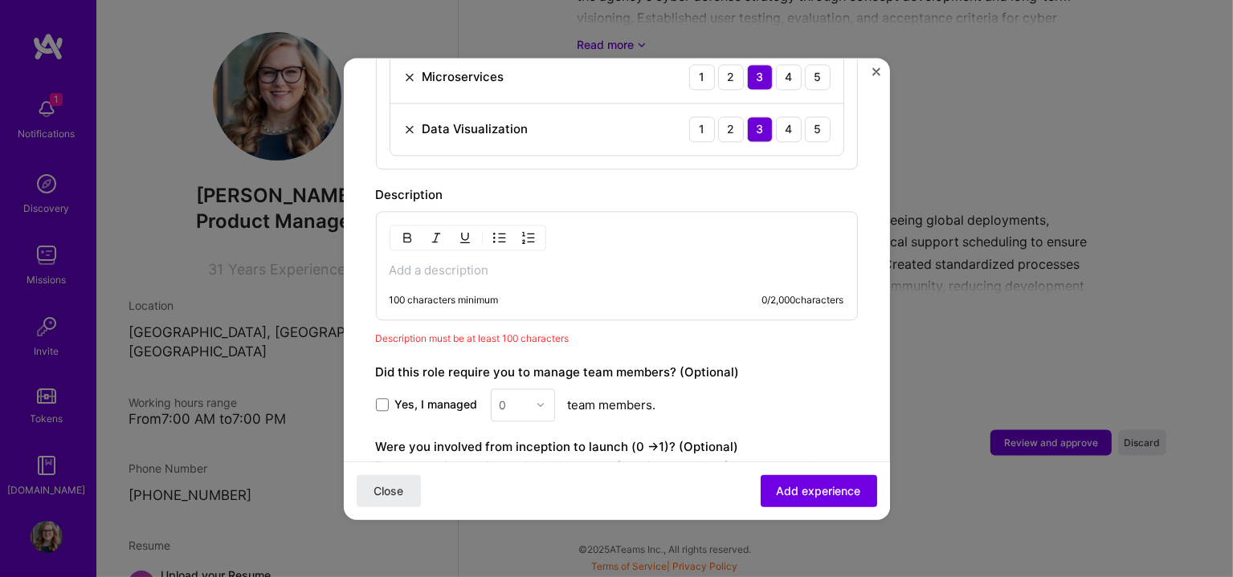
scroll to position [1202, 0]
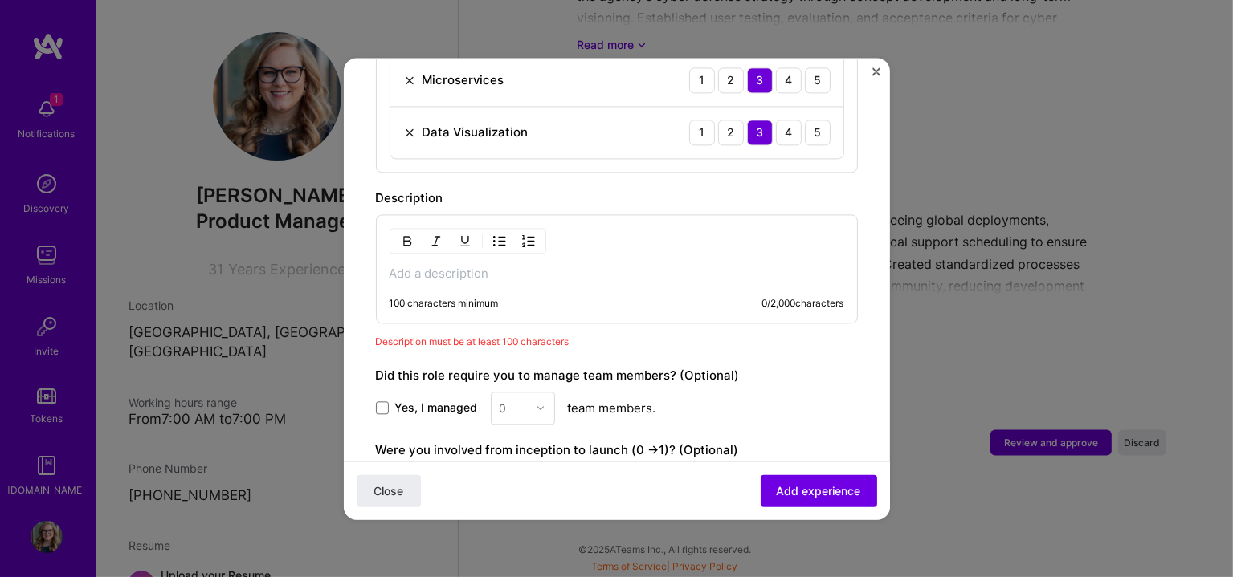
click at [8, 133] on div "Adding suggested job This job is suggested based on your LinkedIn, resume or [D…" at bounding box center [616, 288] width 1233 height 577
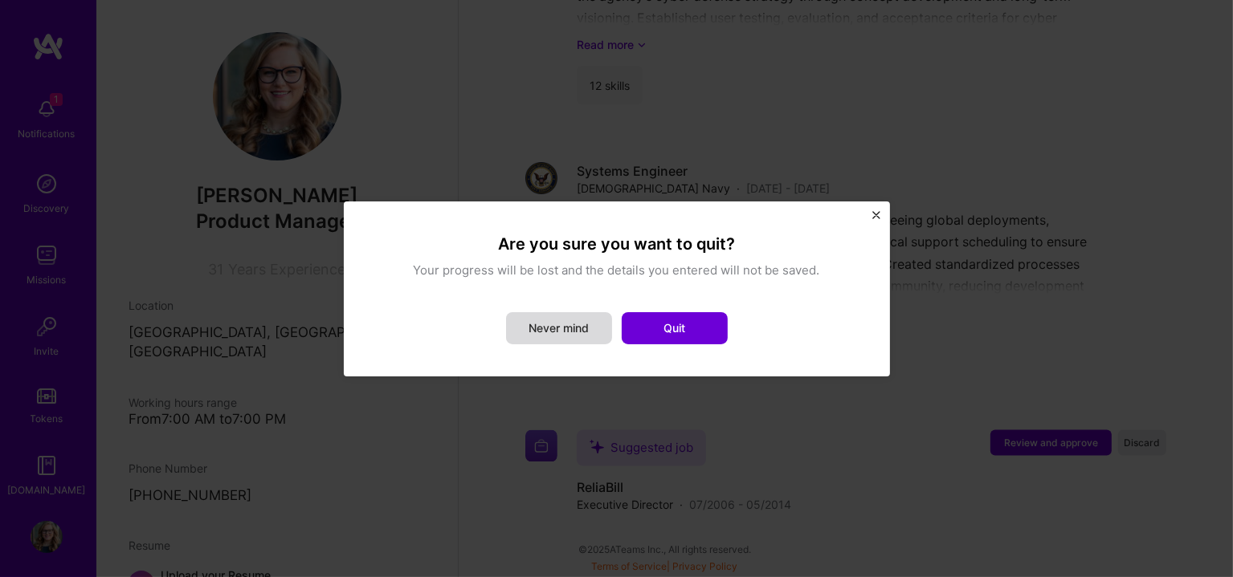
click at [554, 324] on button "Never mind" at bounding box center [559, 328] width 106 height 32
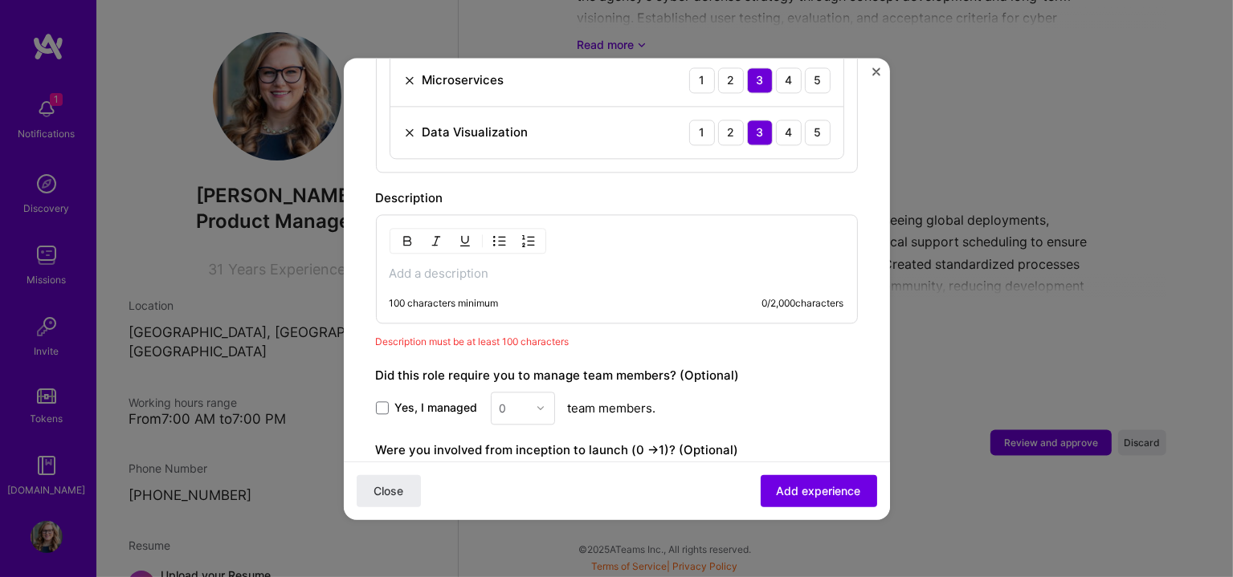
drag, startPoint x: 597, startPoint y: 243, endPoint x: 491, endPoint y: 254, distance: 106.6
click at [491, 266] on p at bounding box center [616, 274] width 455 height 16
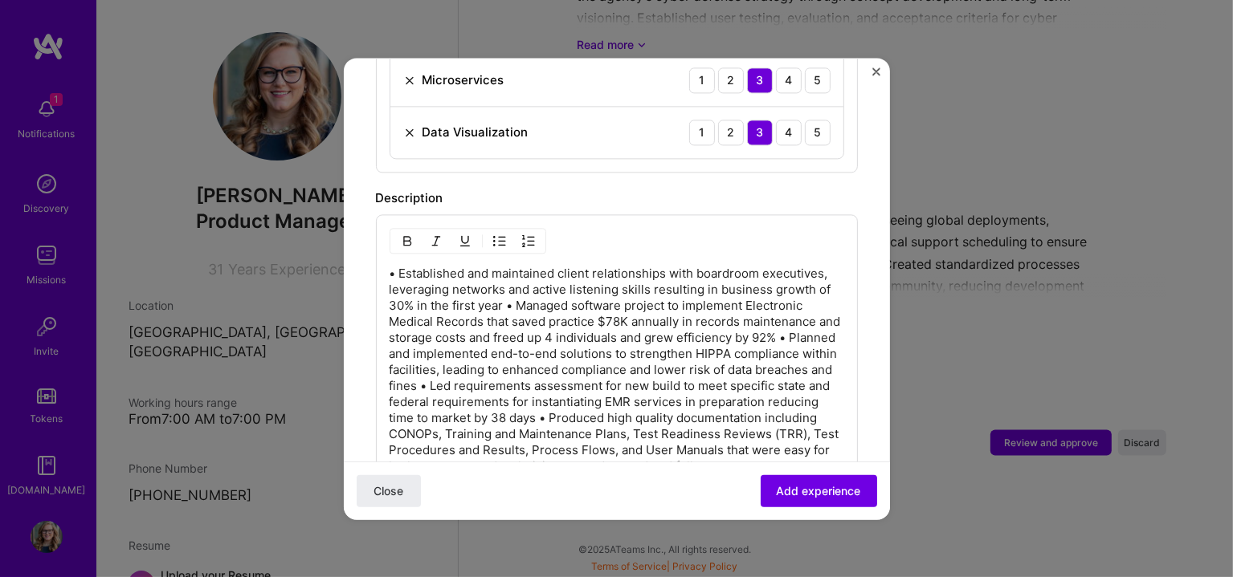
click at [508, 286] on p "• Established and maintained client relationships with boardroom executives, le…" at bounding box center [616, 370] width 455 height 209
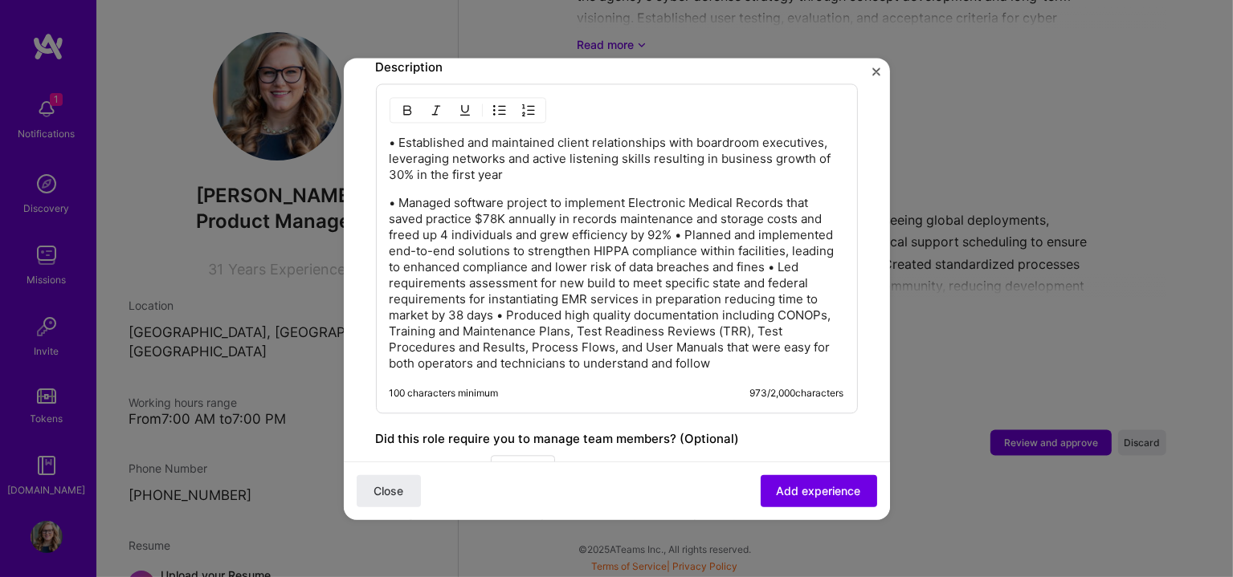
scroll to position [1336, 0]
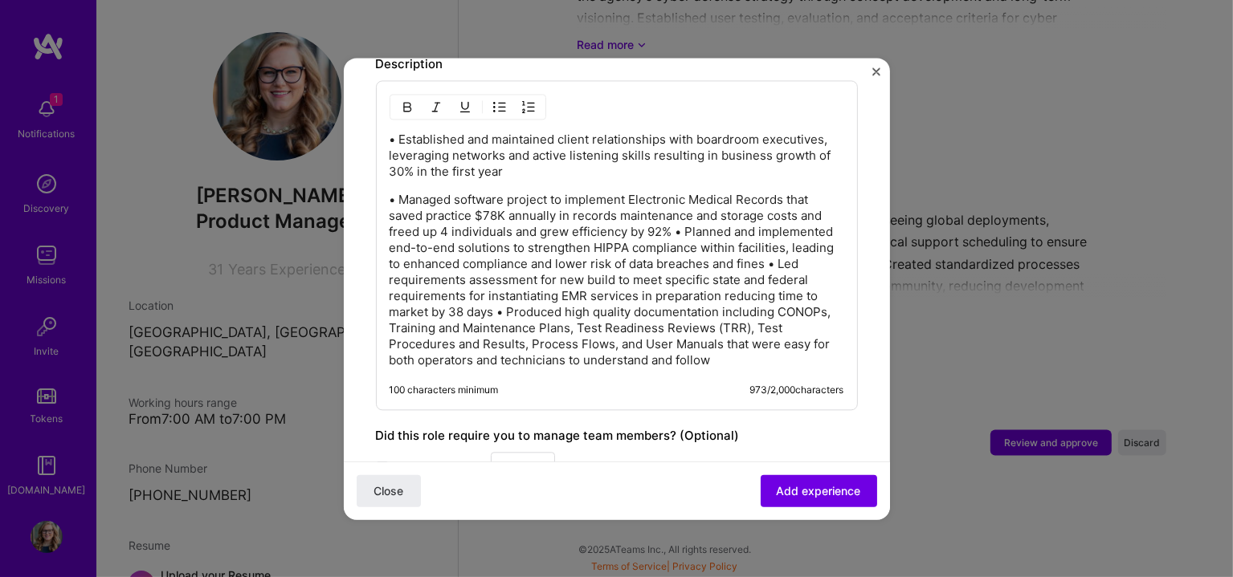
click at [675, 210] on p "• Managed software project to implement Electronic Medical Records that saved p…" at bounding box center [616, 280] width 455 height 177
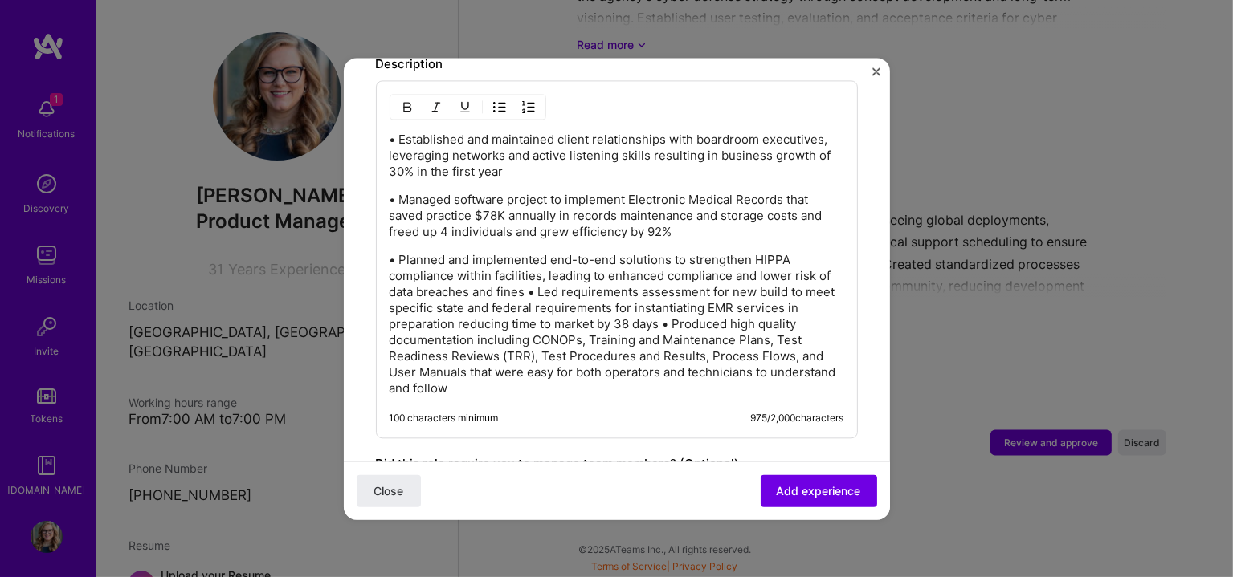
click at [545, 273] on p "• Planned and implemented end-to-end solutions to strengthen HIPPA compliance w…" at bounding box center [616, 324] width 455 height 145
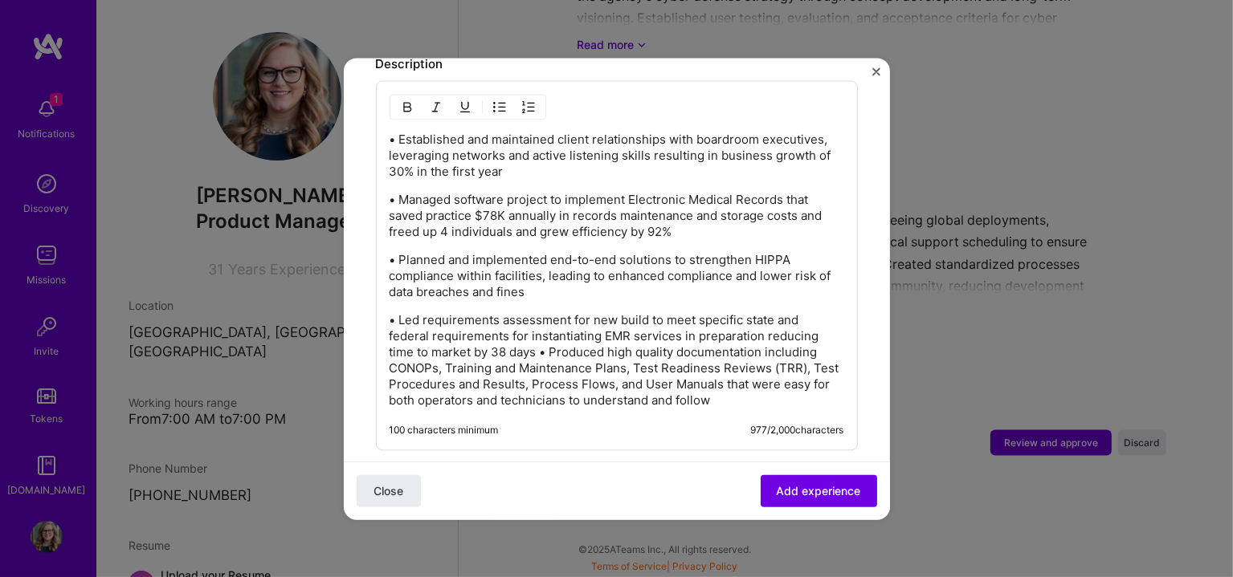
click at [544, 336] on p "• Led requirements assessment for new build to meet specific state and federal …" at bounding box center [616, 360] width 455 height 96
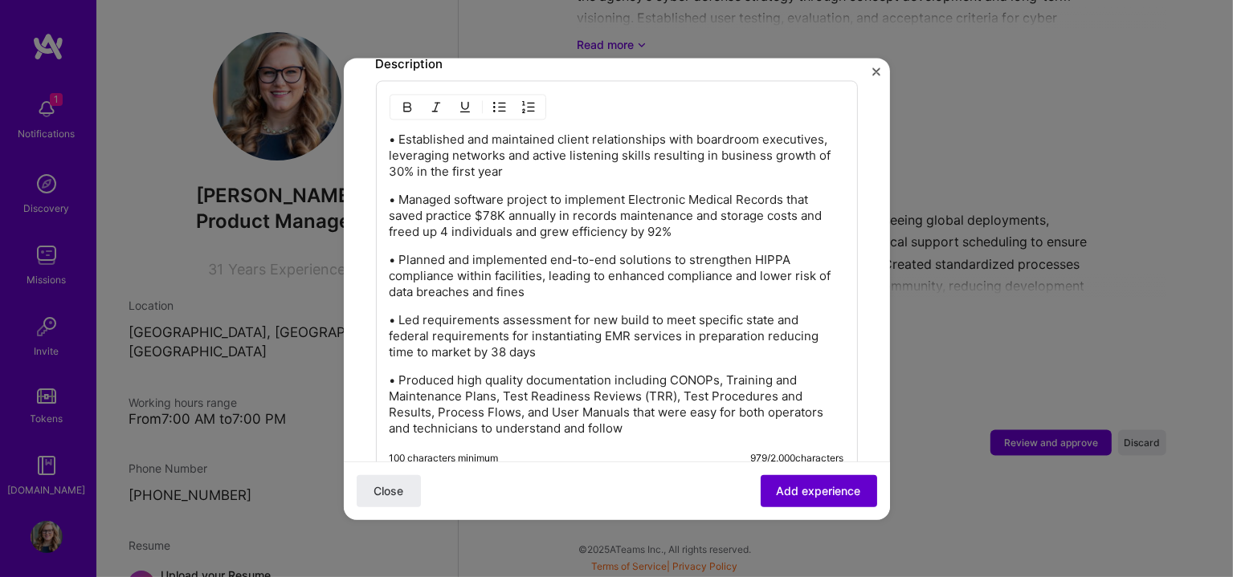
click at [777, 483] on span "Add experience" at bounding box center [819, 491] width 84 height 16
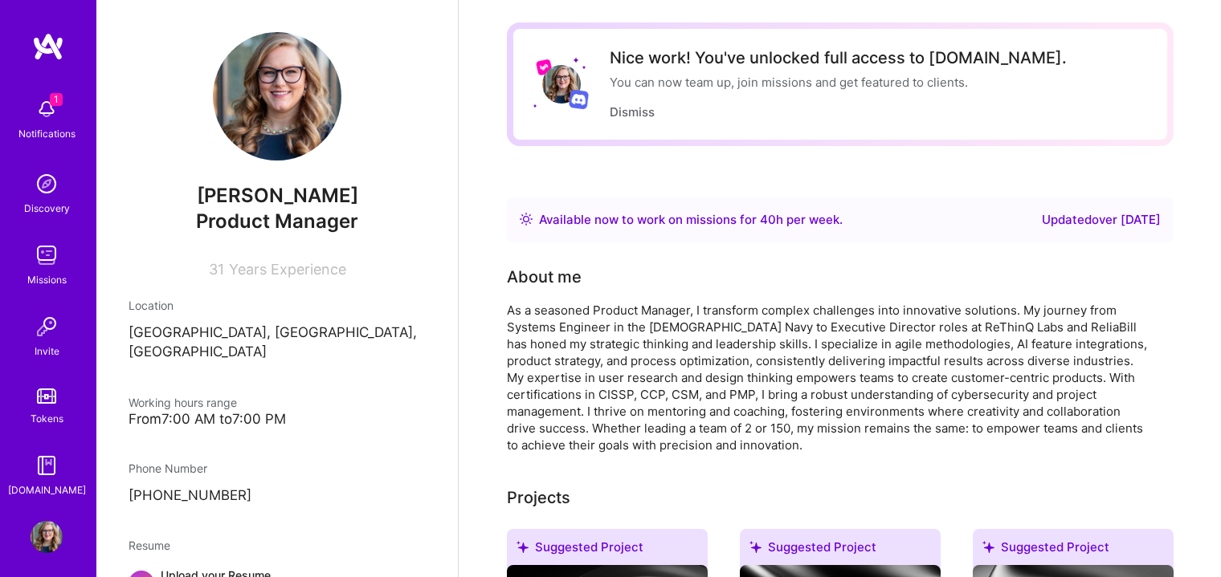
scroll to position [0, 0]
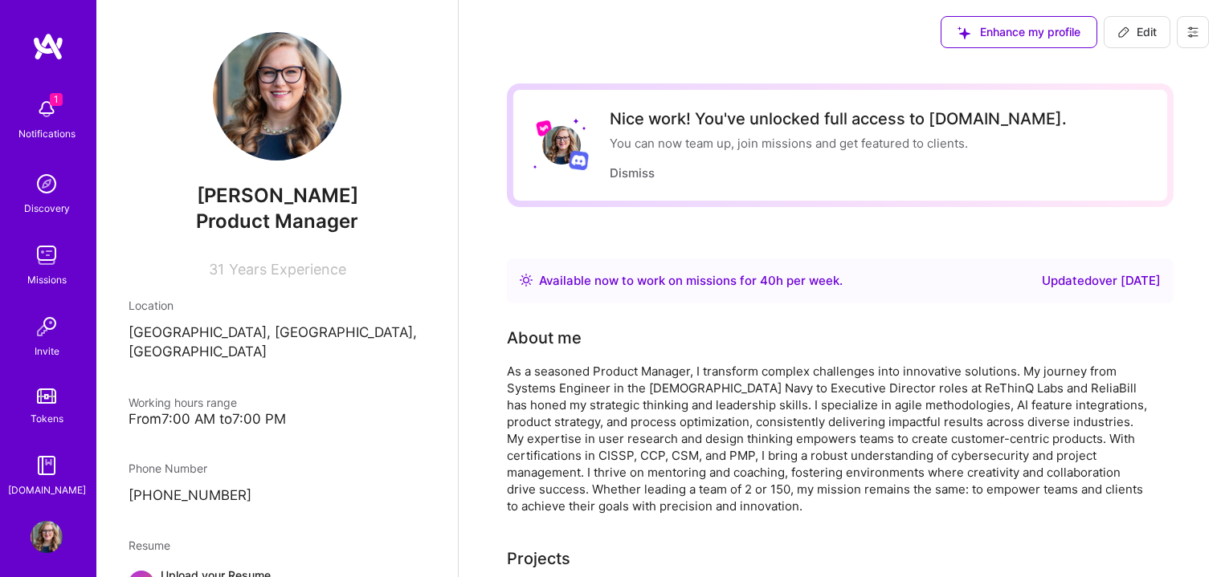
click at [1042, 282] on div "Updated over [DATE]" at bounding box center [1101, 280] width 119 height 19
drag, startPoint x: 552, startPoint y: 282, endPoint x: 761, endPoint y: 234, distance: 214.3
click at [555, 282] on div "Available now to work on missions for 40 h per week ." at bounding box center [691, 280] width 304 height 19
click at [1135, 35] on span "Edit" at bounding box center [1136, 32] width 39 height 16
select select "US"
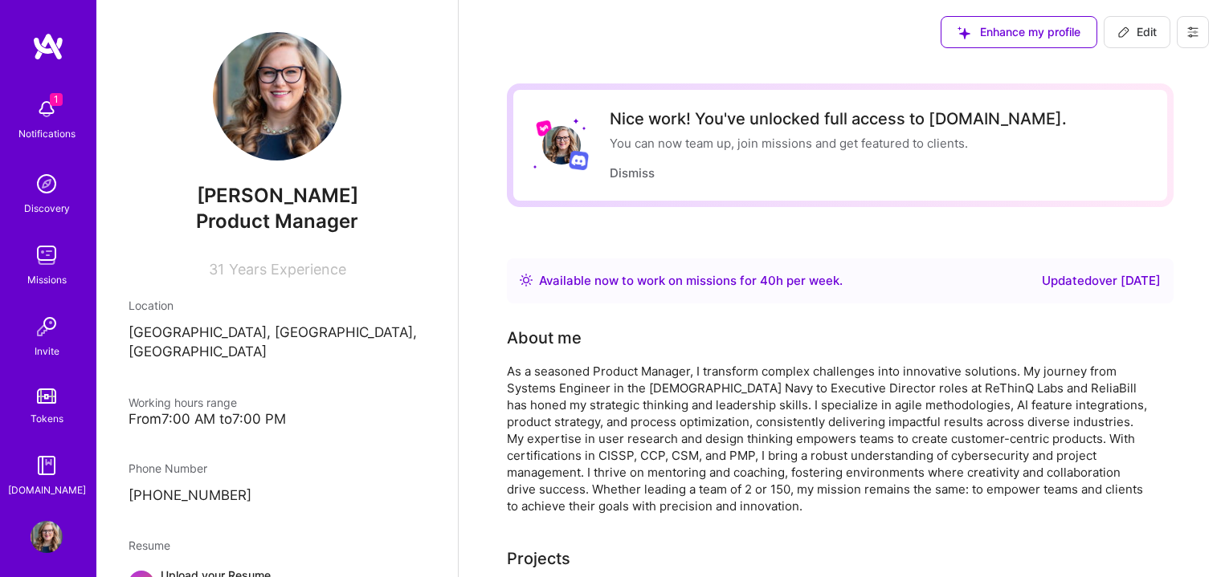
select select "Right Now"
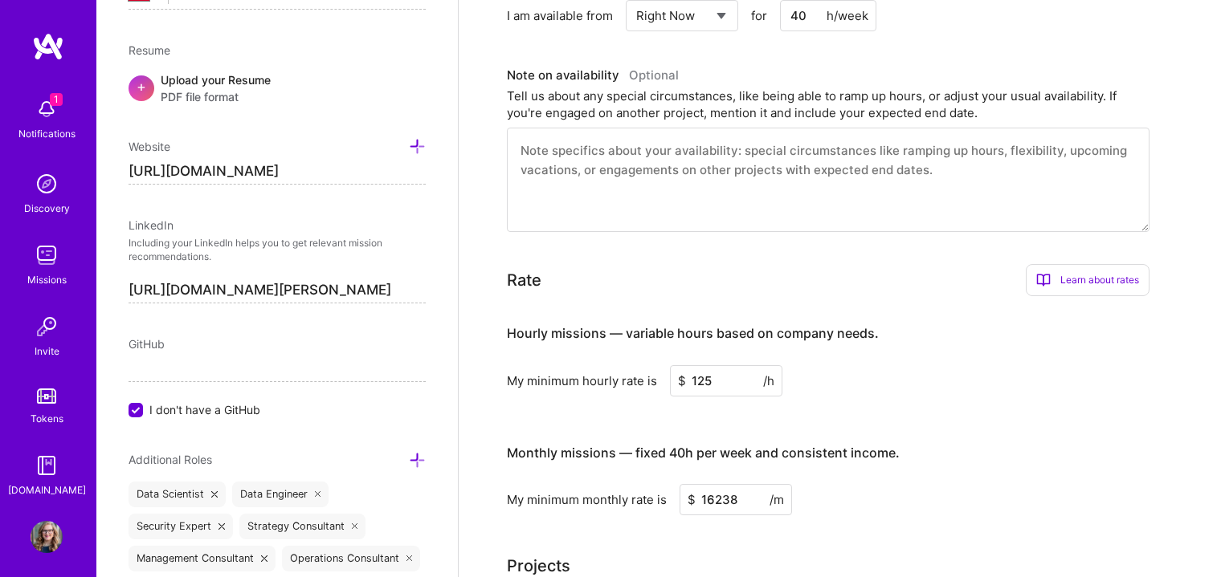
scroll to position [669, 0]
click at [987, 222] on textarea at bounding box center [828, 182] width 642 height 104
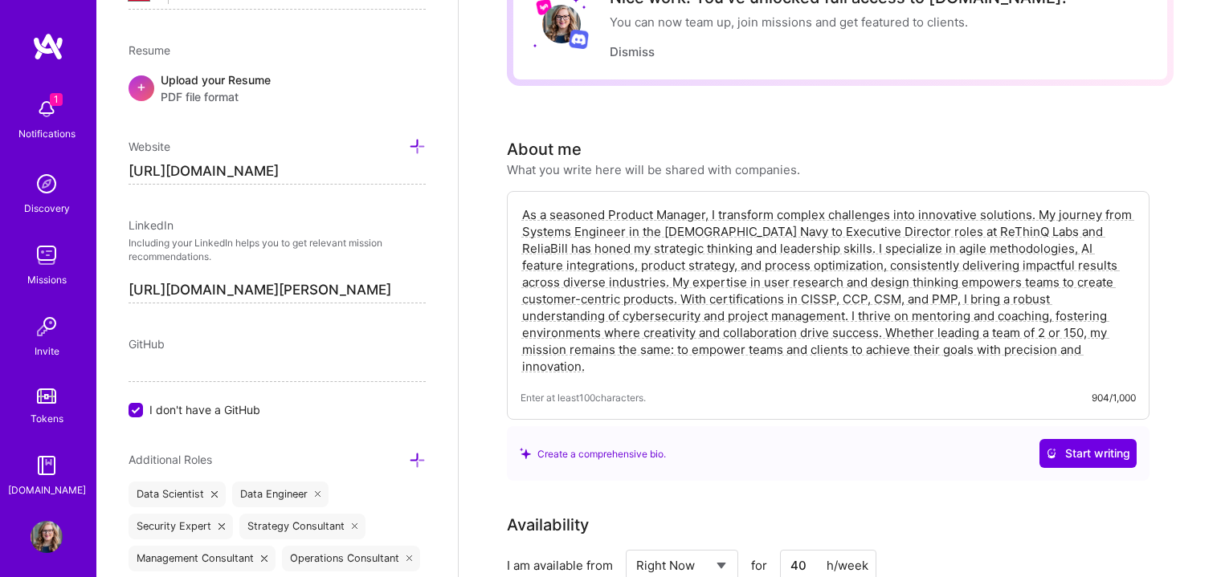
scroll to position [0, 0]
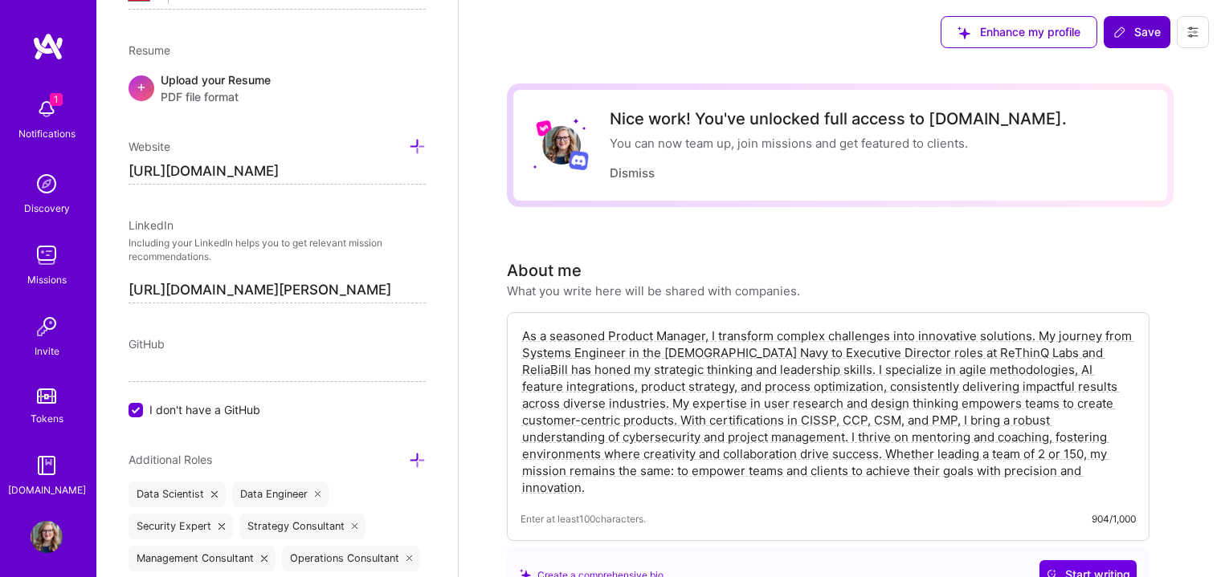
type textarea "Flexible on hours and availability."
click at [1150, 41] on button "Save" at bounding box center [1136, 32] width 67 height 32
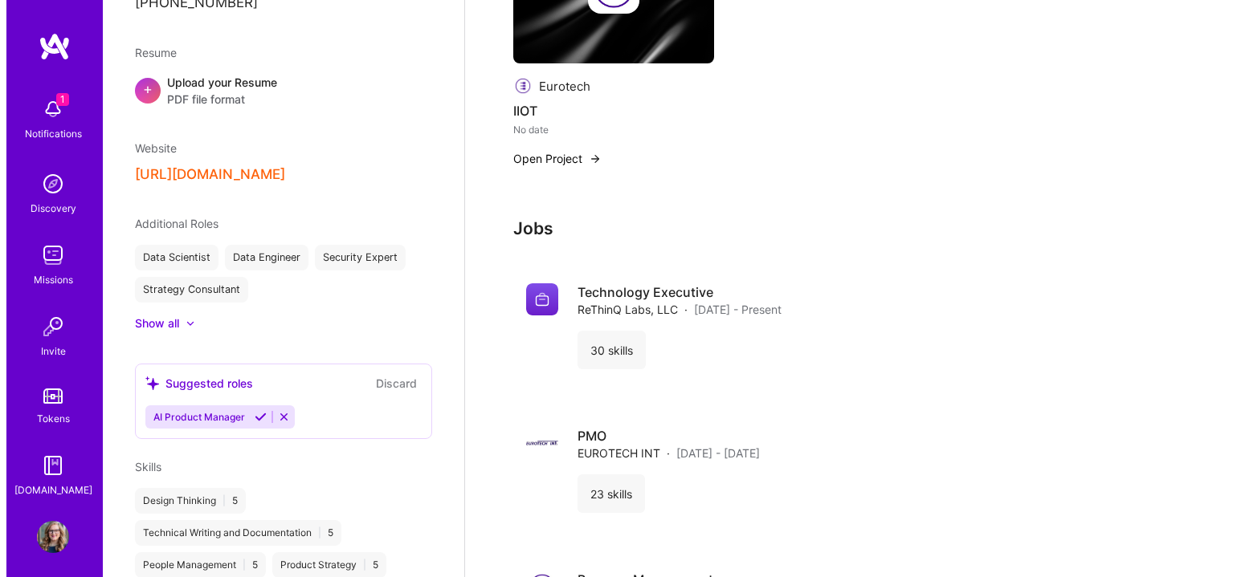
scroll to position [1739, 0]
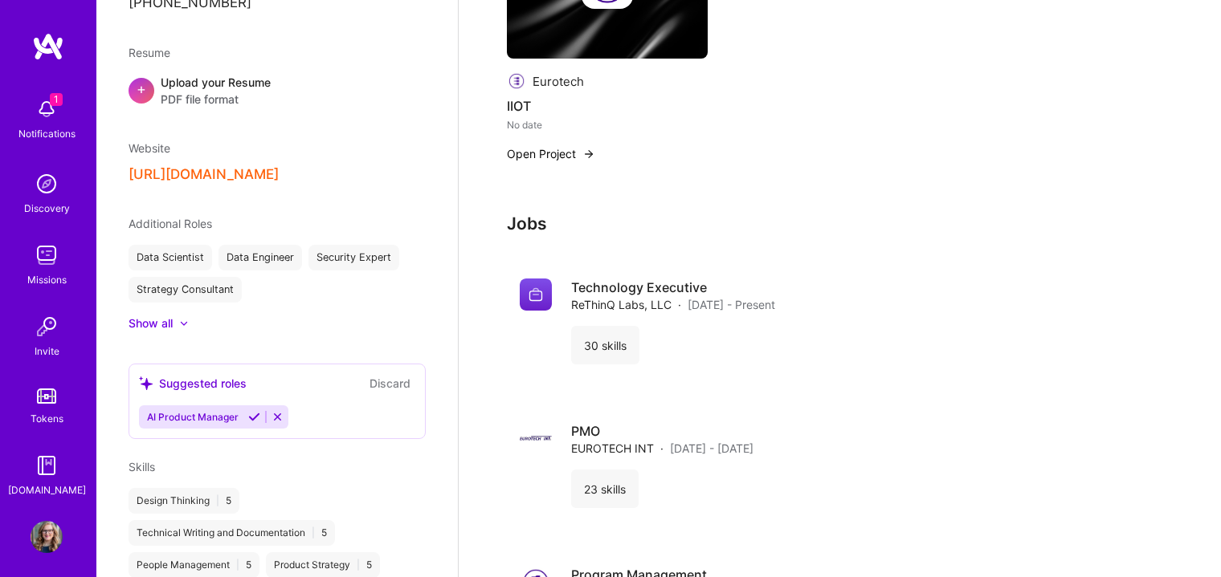
click at [33, 108] on img at bounding box center [47, 109] width 32 height 32
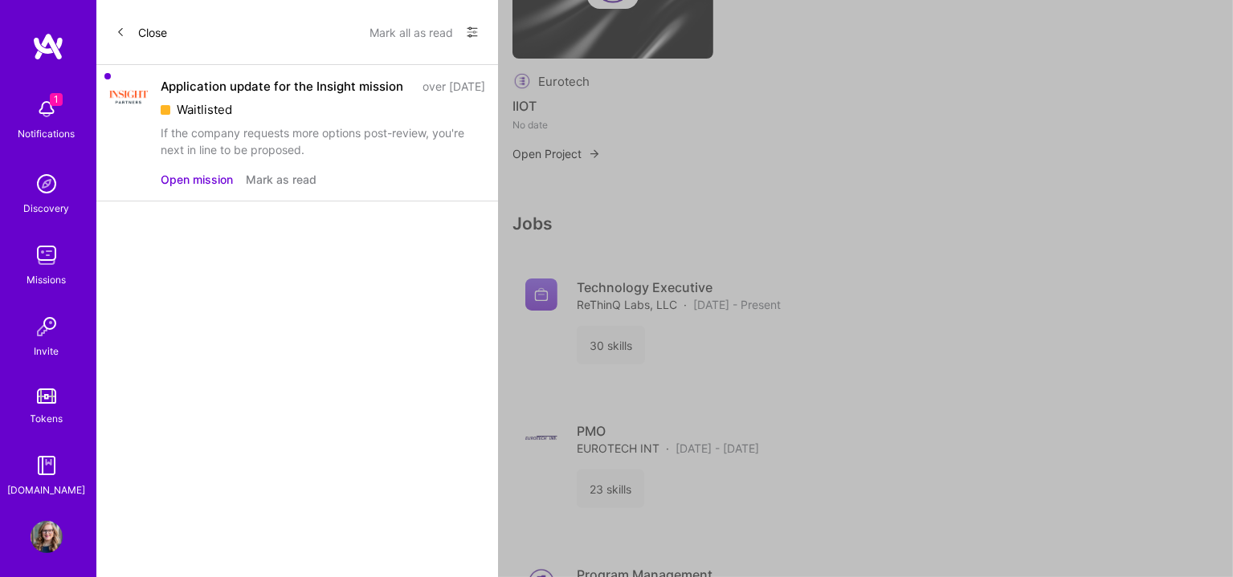
click at [212, 188] on button "Open mission" at bounding box center [197, 179] width 72 height 17
